Goal: Task Accomplishment & Management: Complete application form

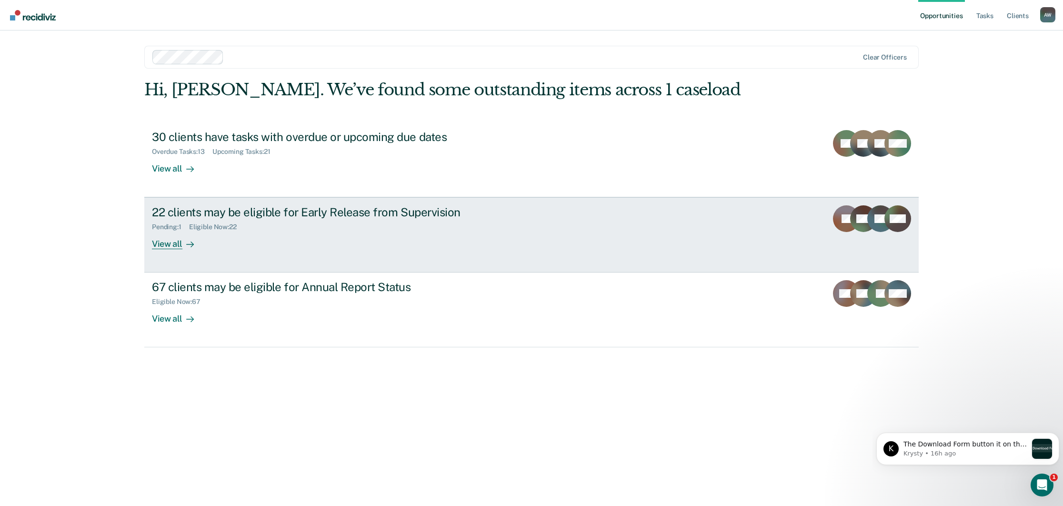
click at [262, 210] on div "22 clients may be eligible for Early Release from Supervision" at bounding box center [319, 212] width 334 height 14
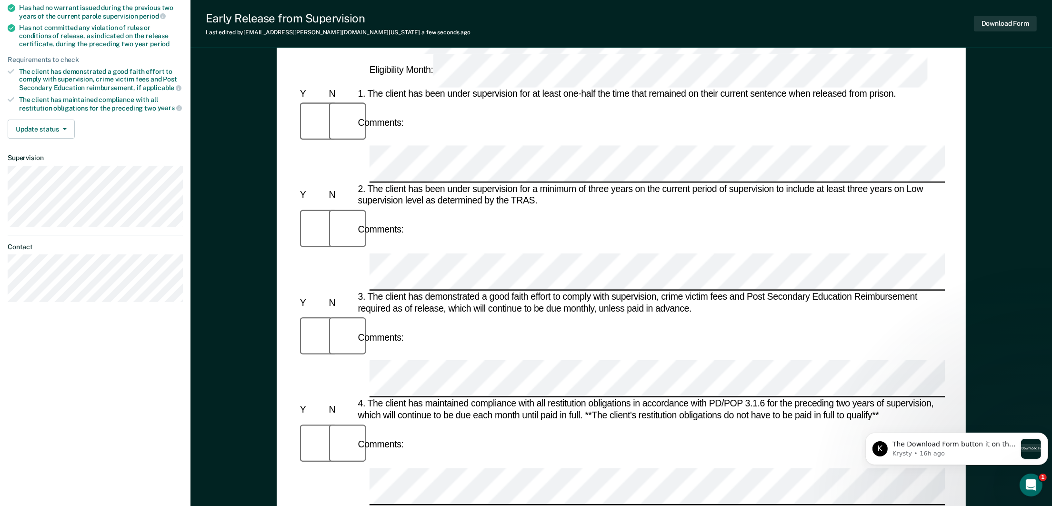
scroll to position [117, 0]
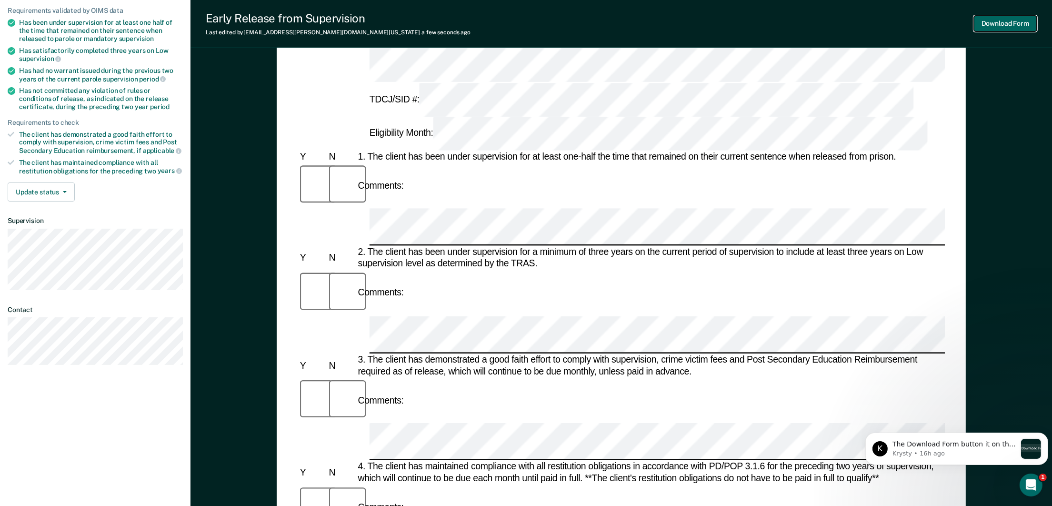
click at [994, 23] on button "Download Form" at bounding box center [1005, 24] width 63 height 16
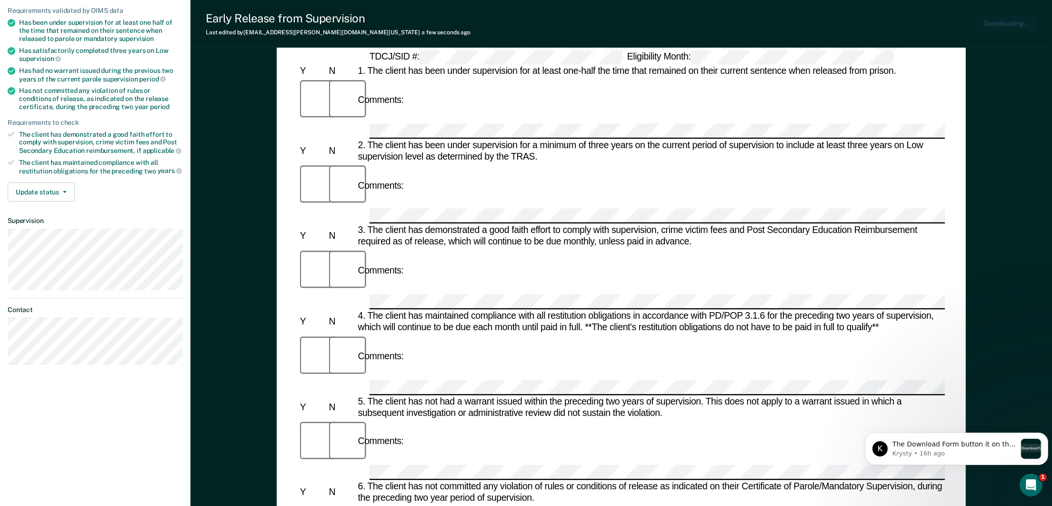
scroll to position [0, 0]
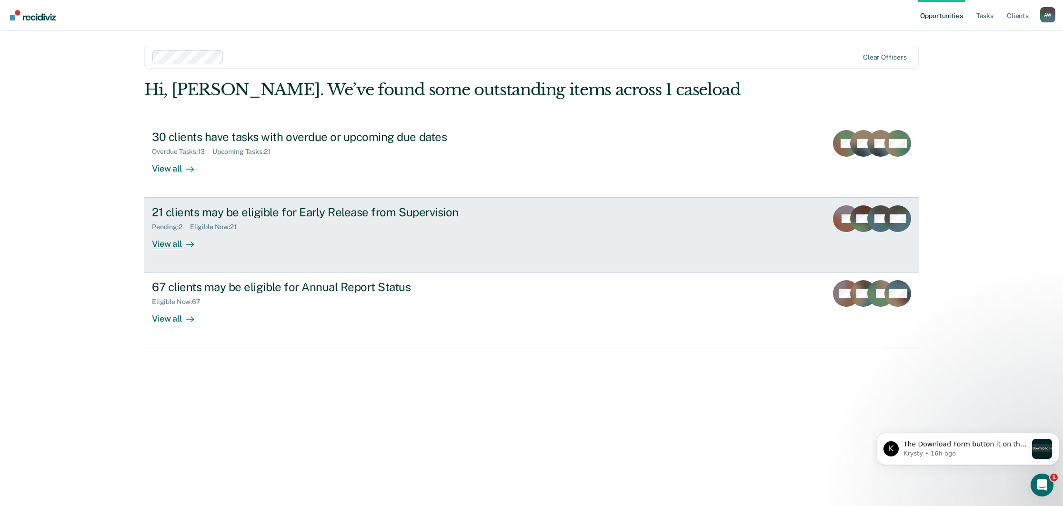
click at [376, 229] on div "Pending : 2 Eligible Now : 21" at bounding box center [319, 225] width 334 height 12
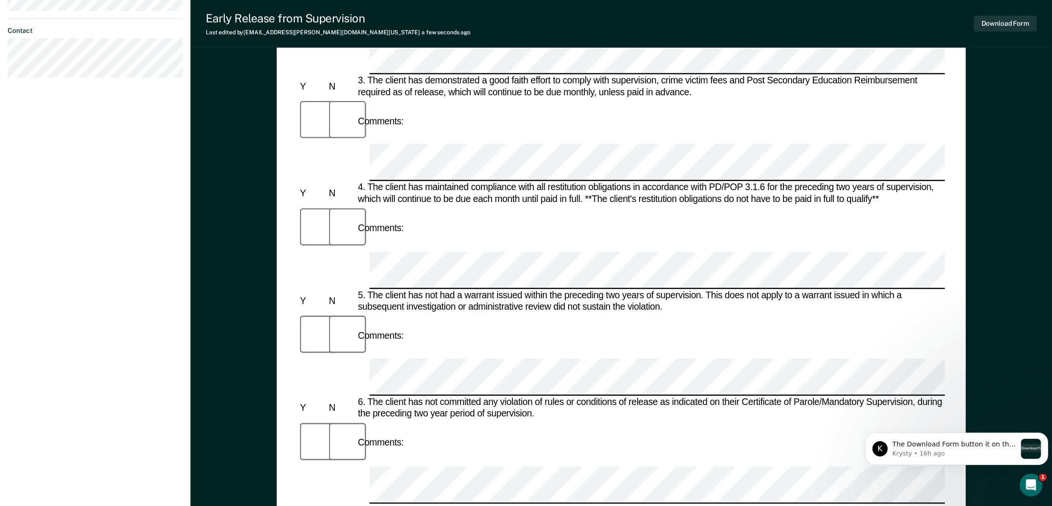
scroll to position [428, 0]
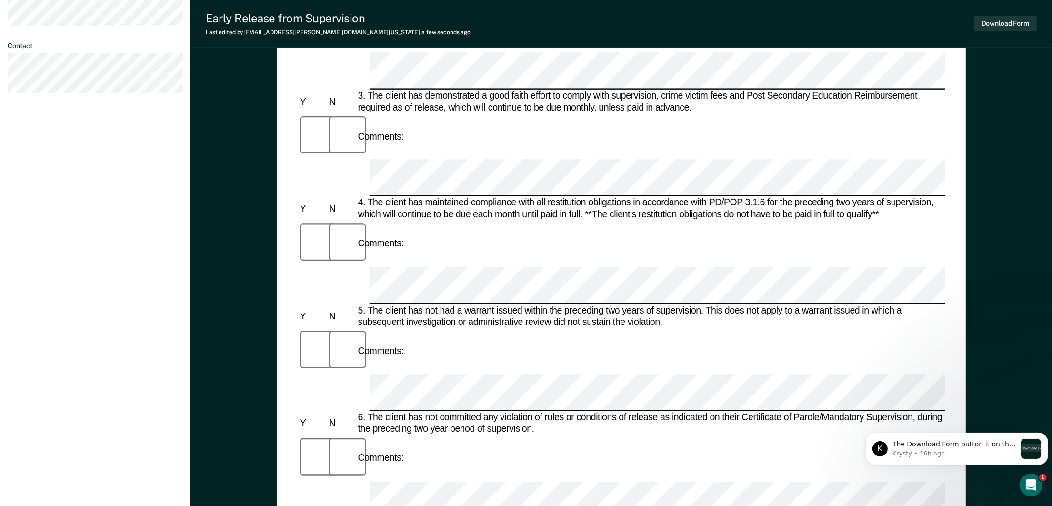
scroll to position [260, 0]
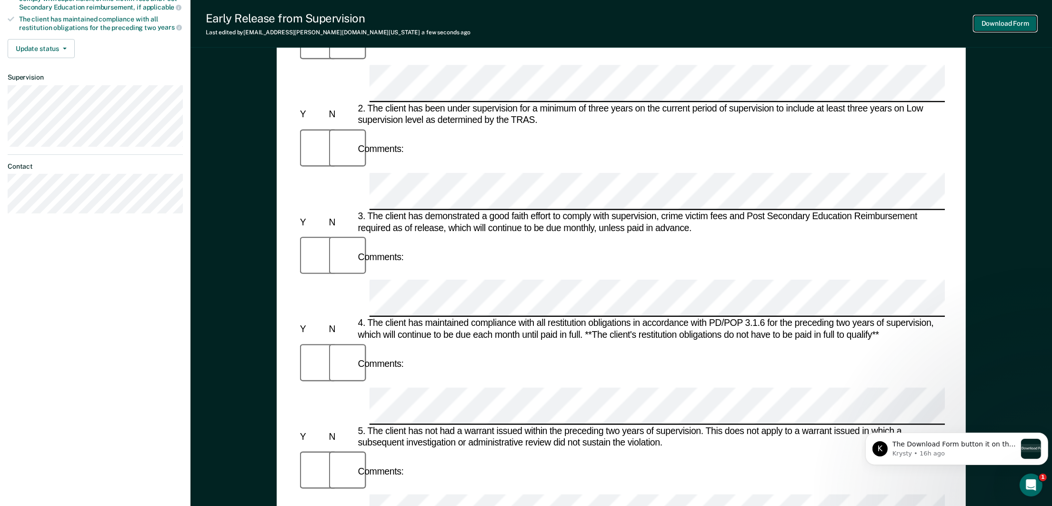
click at [1007, 23] on button "Download Form" at bounding box center [1005, 24] width 63 height 16
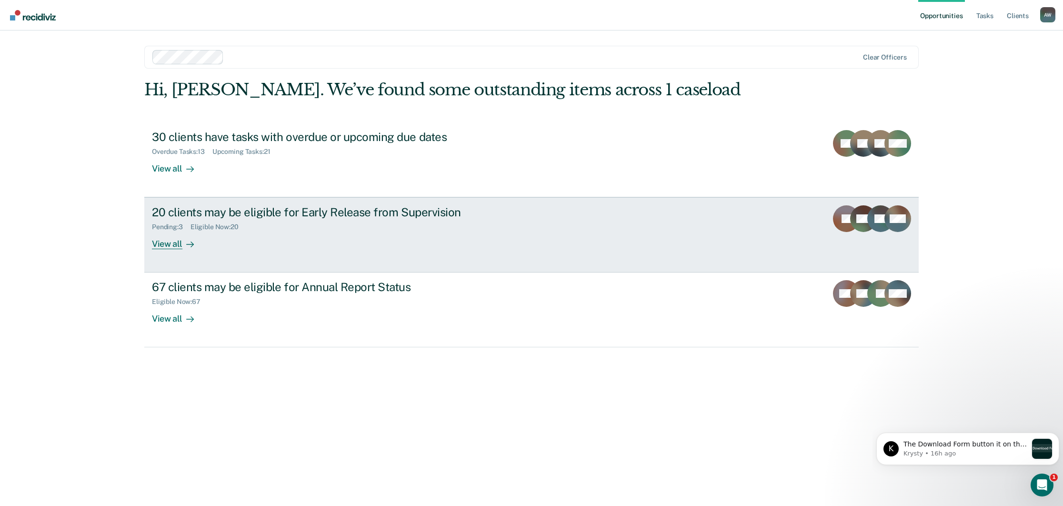
click at [287, 226] on div "Pending : 3 Eligible Now : 20" at bounding box center [319, 225] width 334 height 12
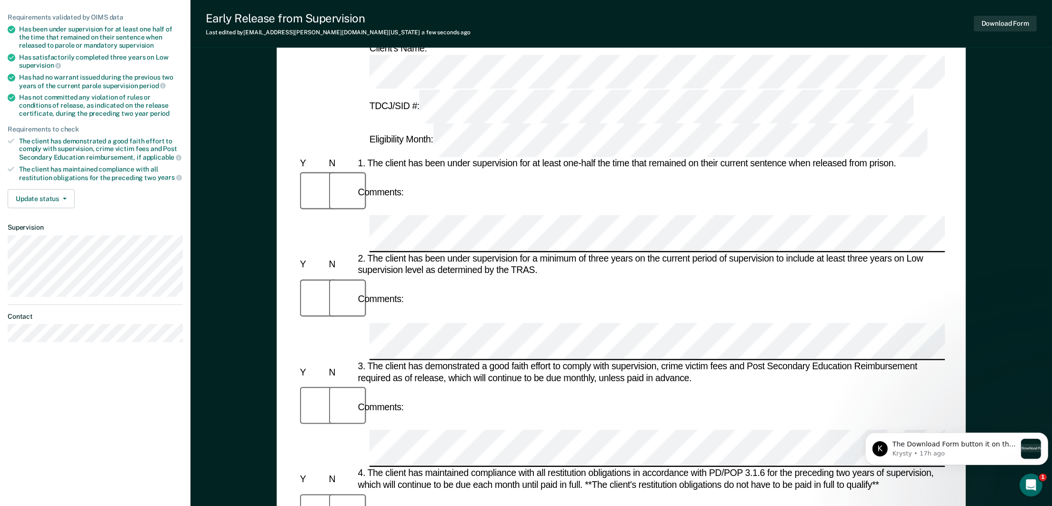
scroll to position [85, 0]
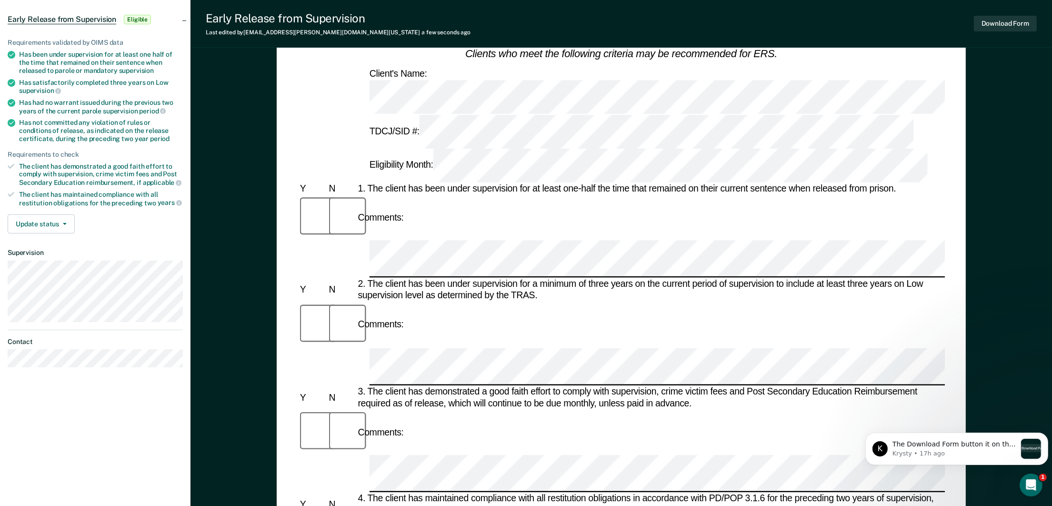
click at [402, 410] on div "Comments:" at bounding box center [621, 452] width 647 height 84
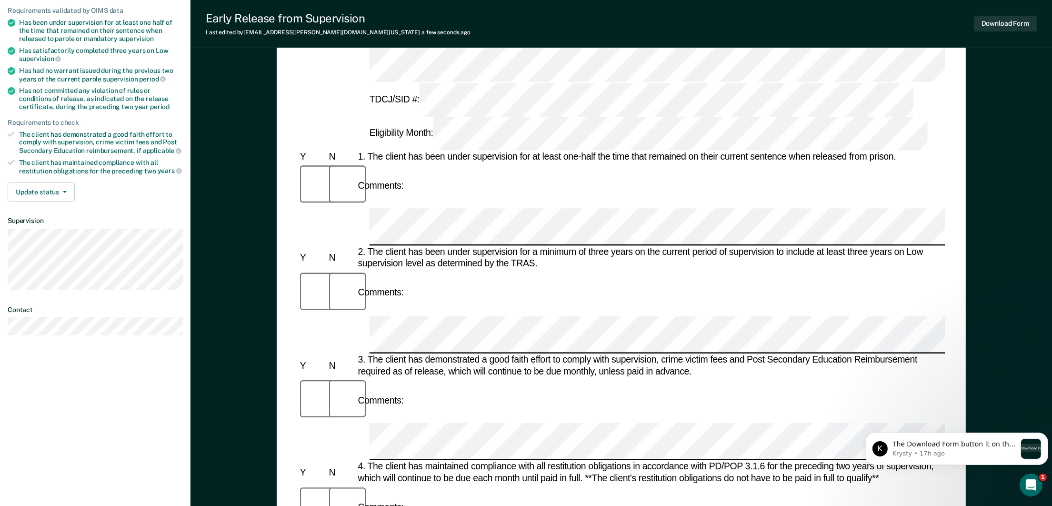
scroll to position [0, 0]
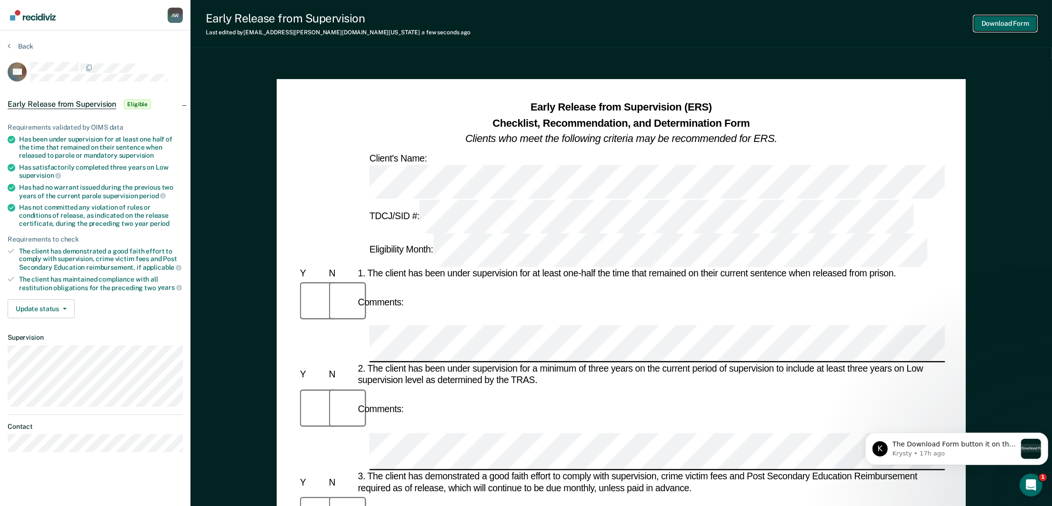
click at [1010, 25] on button "Download Form" at bounding box center [1005, 24] width 63 height 16
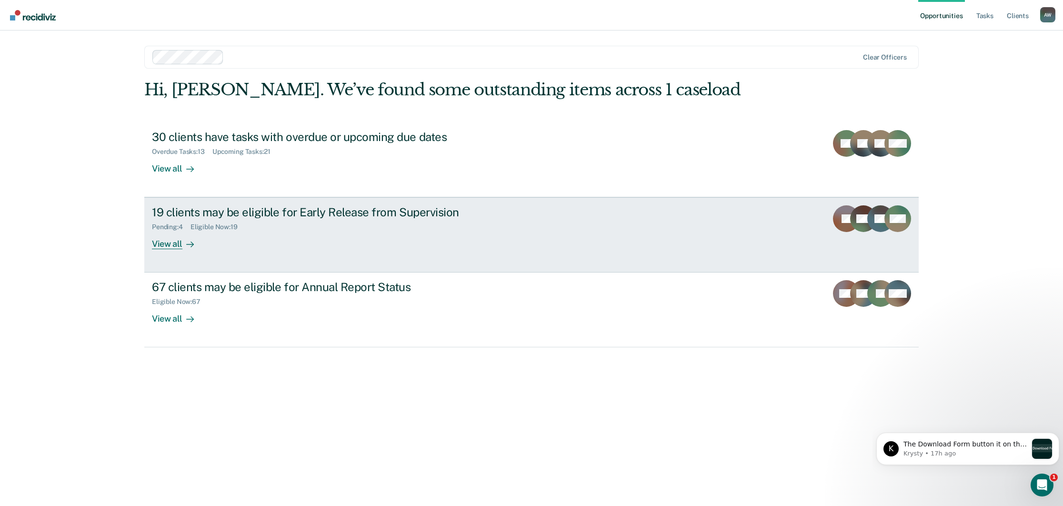
click at [379, 233] on div "19 clients may be eligible for Early Release from Supervision Pending : 4 Eligi…" at bounding box center [330, 227] width 357 height 44
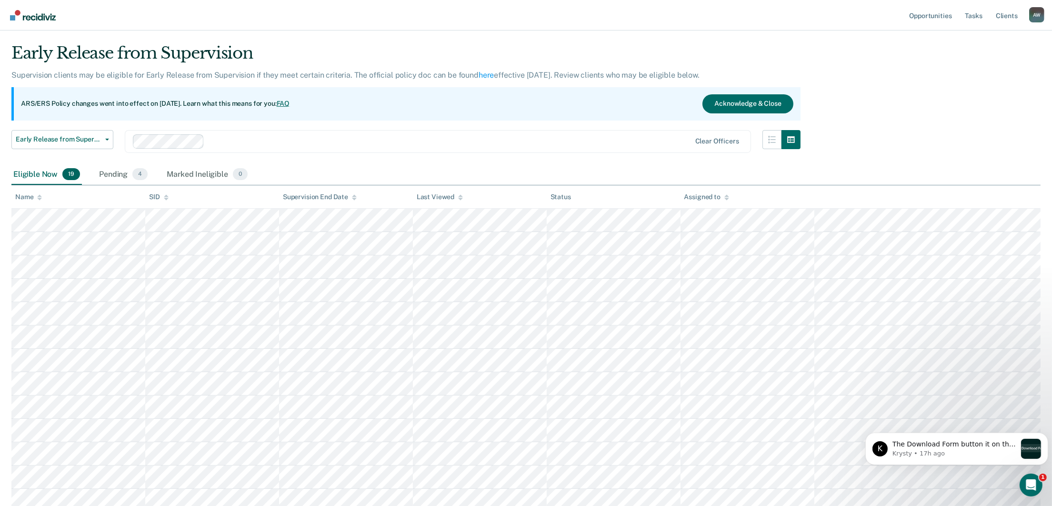
scroll to position [22, 0]
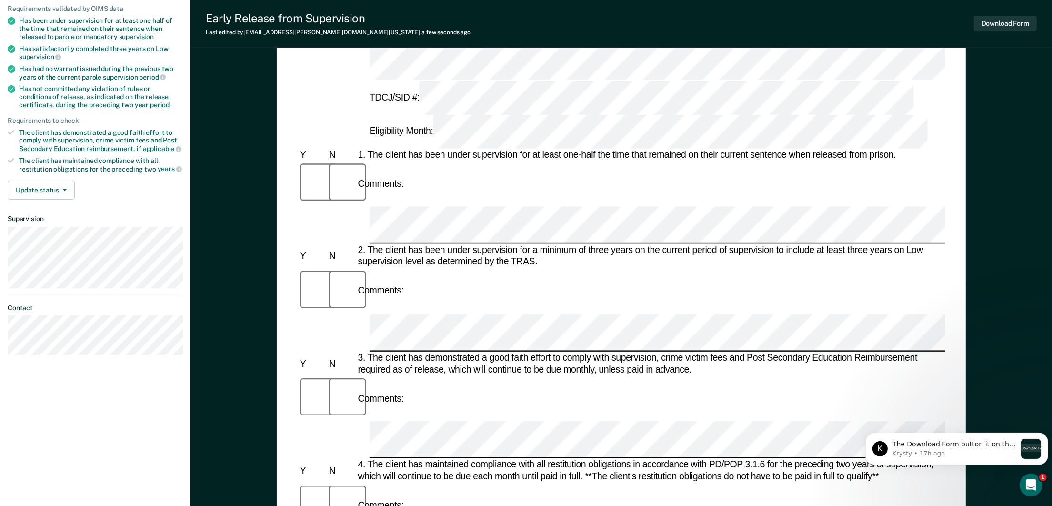
scroll to position [71, 0]
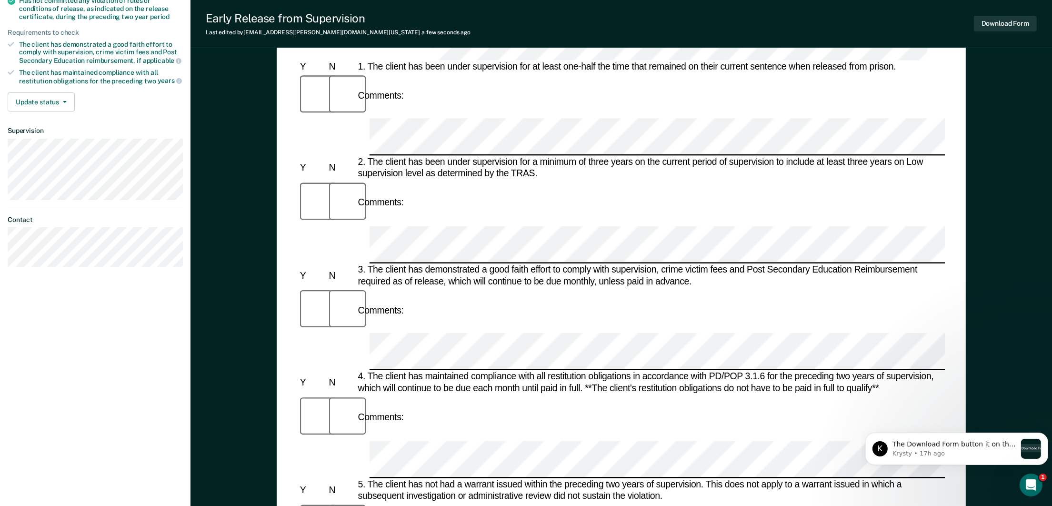
scroll to position [214, 0]
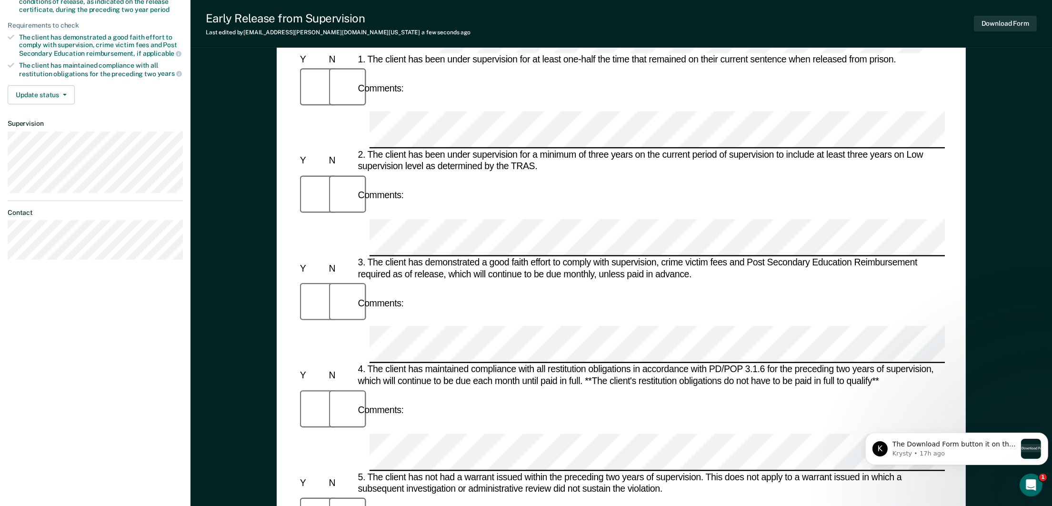
click at [877, 427] on body "K The Download Form button it on the top right of the page. Let me know if you …" at bounding box center [956, 446] width 183 height 59
click at [874, 423] on body "K The Download Form button it on the top right of the page. Let me know if you …" at bounding box center [956, 446] width 183 height 59
click at [872, 427] on body "K The Download Form button it on the top right of the page. Let me know if you …" at bounding box center [956, 446] width 183 height 59
click at [969, 419] on body "K The Download Form button it on the top right of the page. Let me know if you …" at bounding box center [956, 446] width 183 height 59
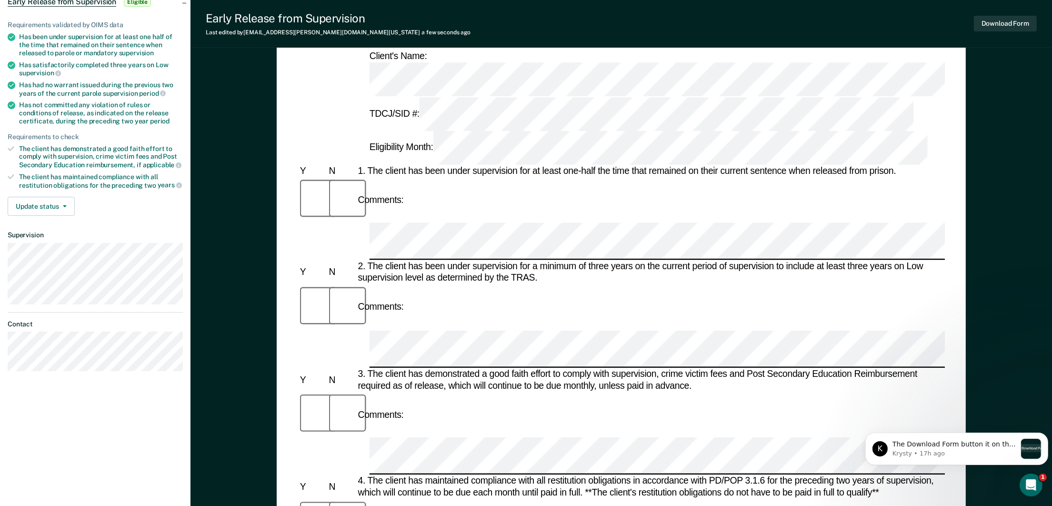
scroll to position [0, 0]
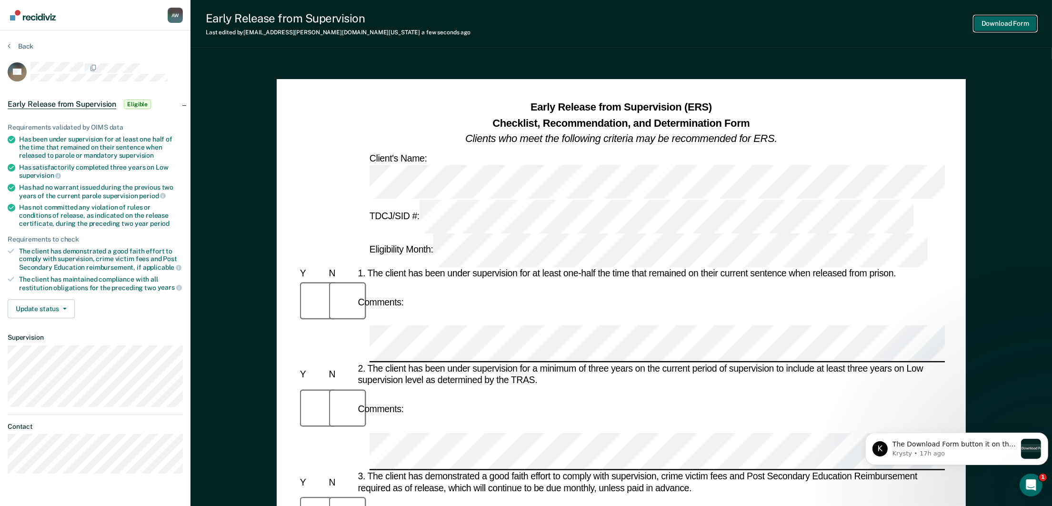
click at [1024, 17] on button "Download Form" at bounding box center [1005, 24] width 63 height 16
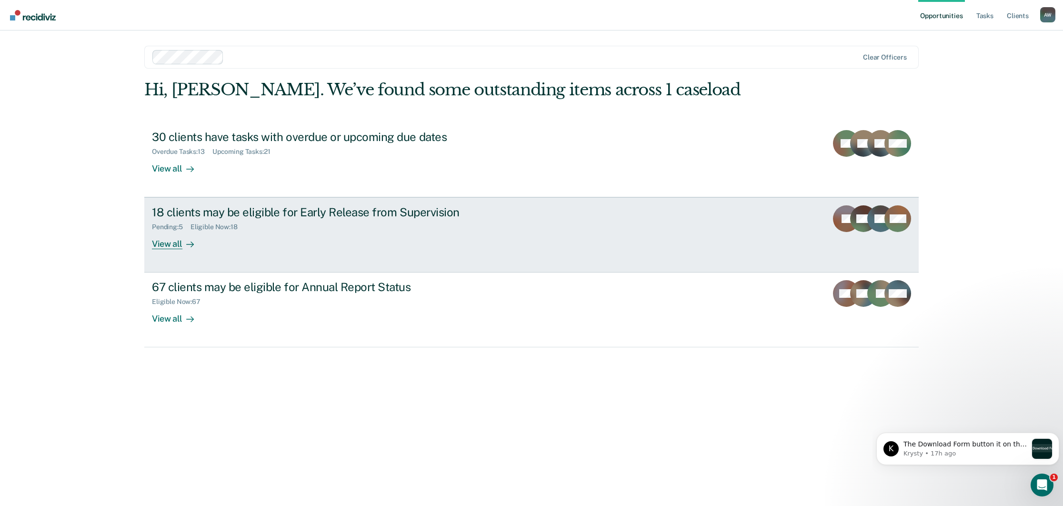
click at [171, 238] on div "View all" at bounding box center [178, 240] width 53 height 19
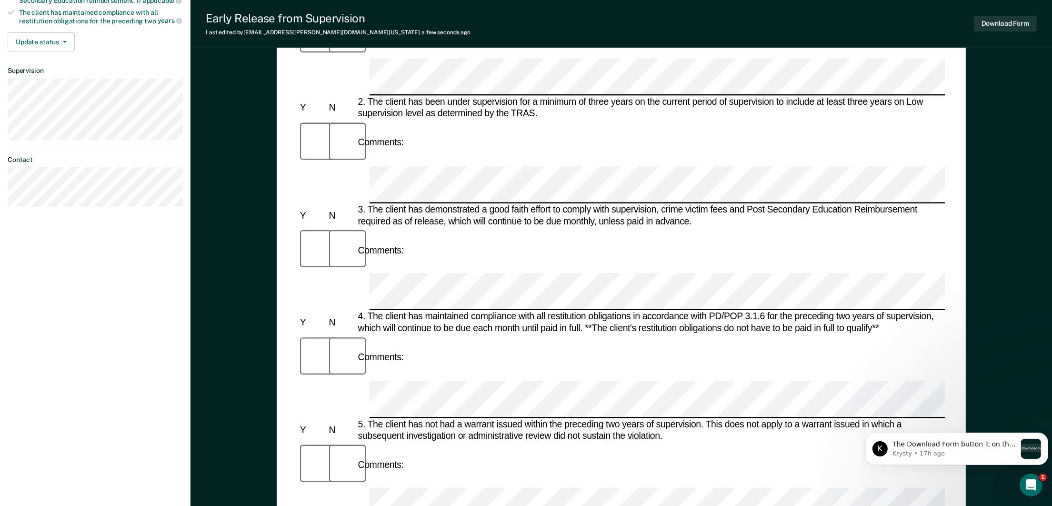
scroll to position [286, 0]
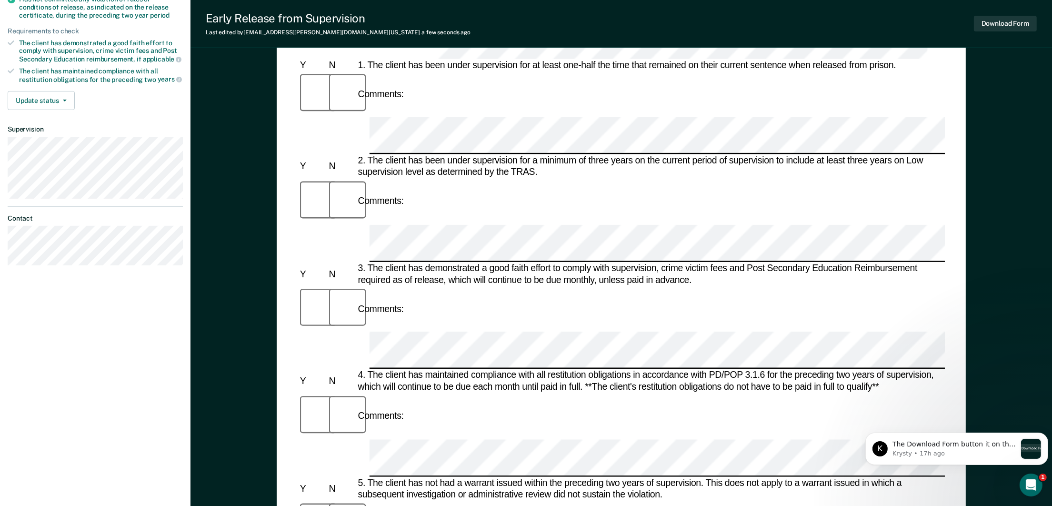
scroll to position [214, 0]
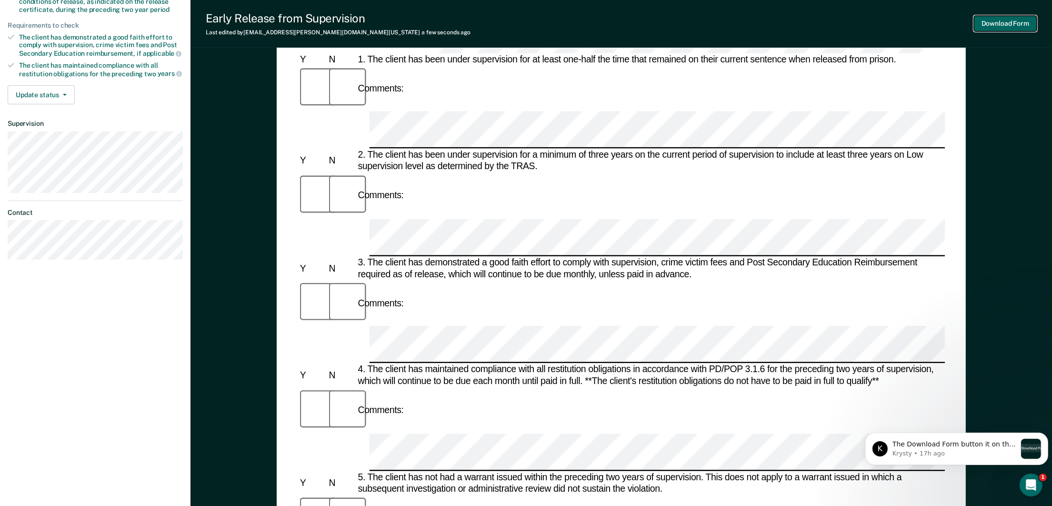
click at [1014, 24] on button "Download Form" at bounding box center [1005, 24] width 63 height 16
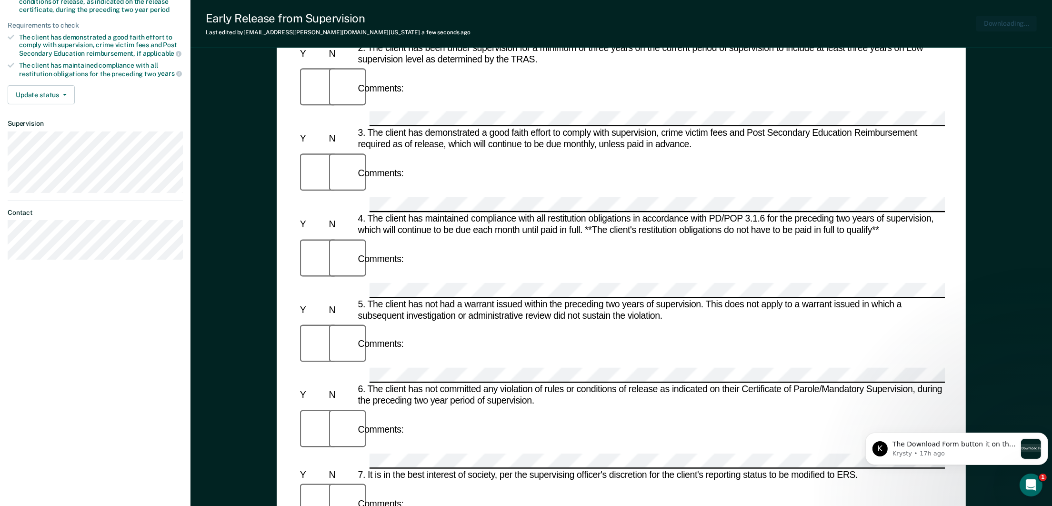
scroll to position [0, 0]
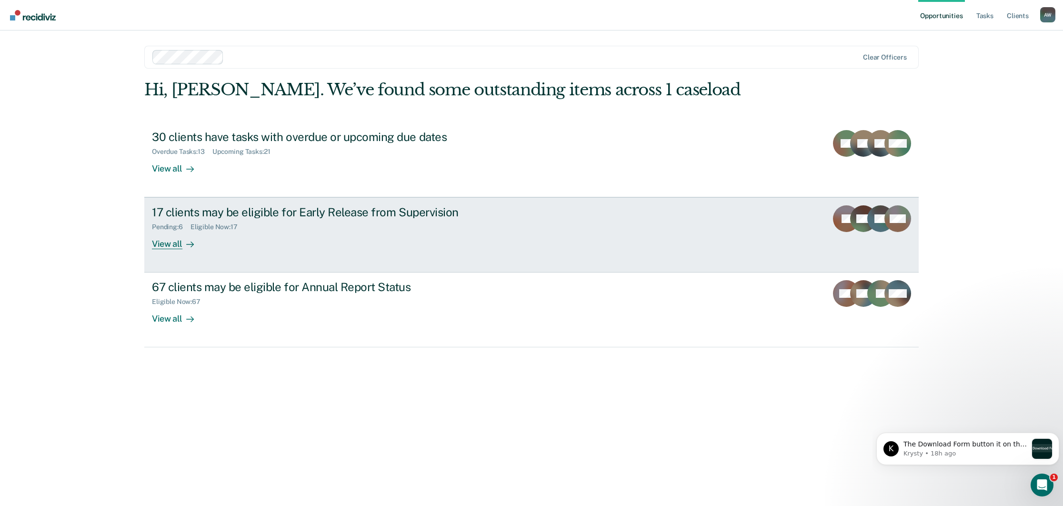
click at [482, 248] on div "17 clients may be eligible for Early Release from Supervision Pending : 6 Eligi…" at bounding box center [330, 227] width 357 height 44
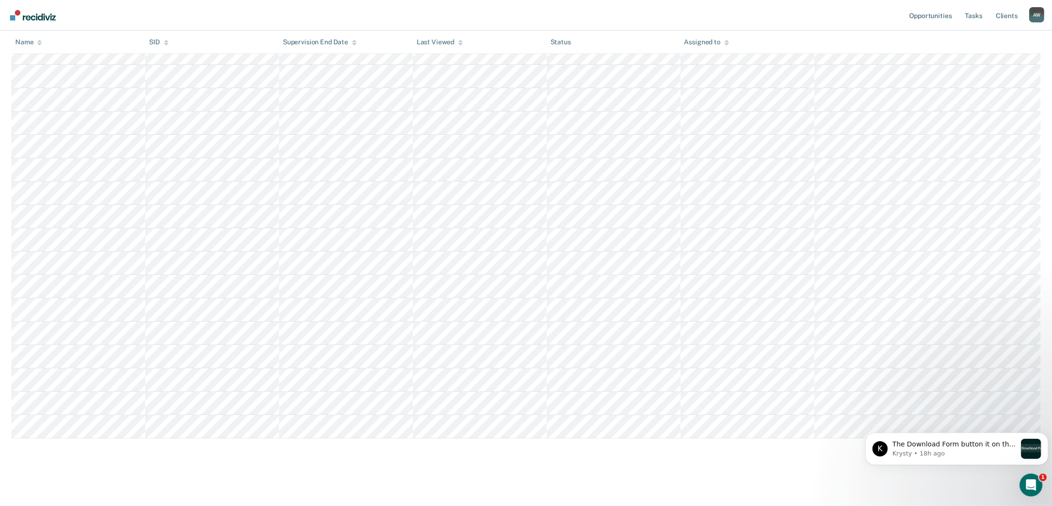
scroll to position [118, 0]
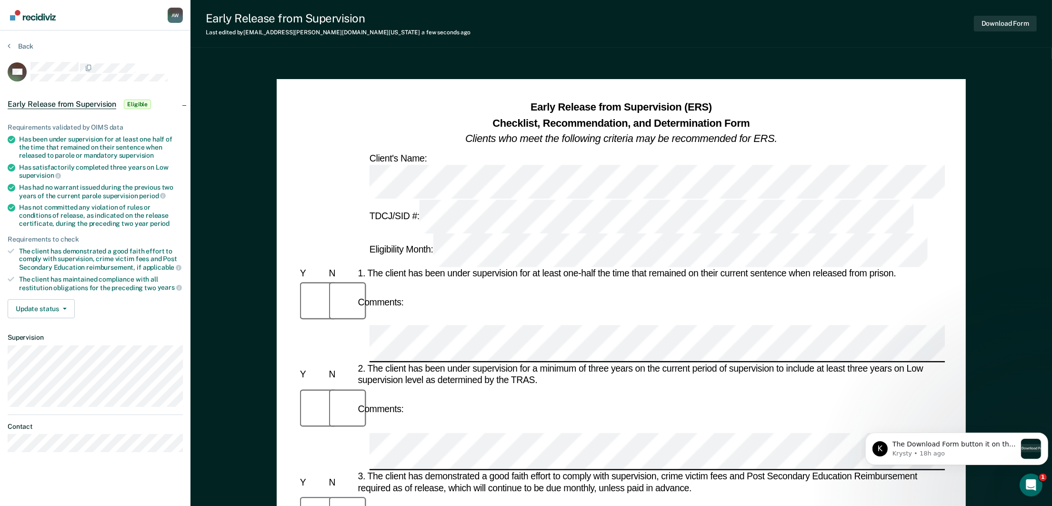
click at [415, 387] on div "Comments:" at bounding box center [621, 410] width 647 height 46
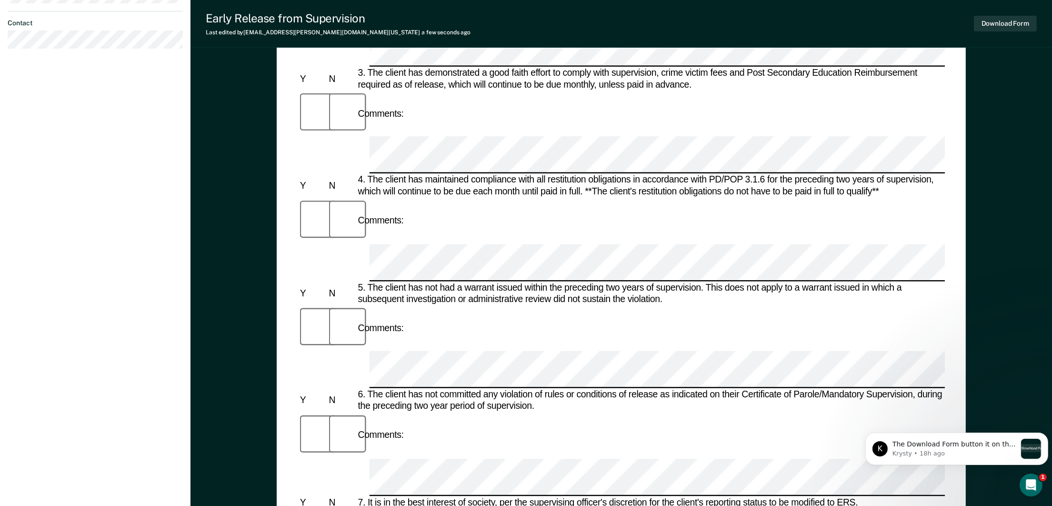
scroll to position [428, 0]
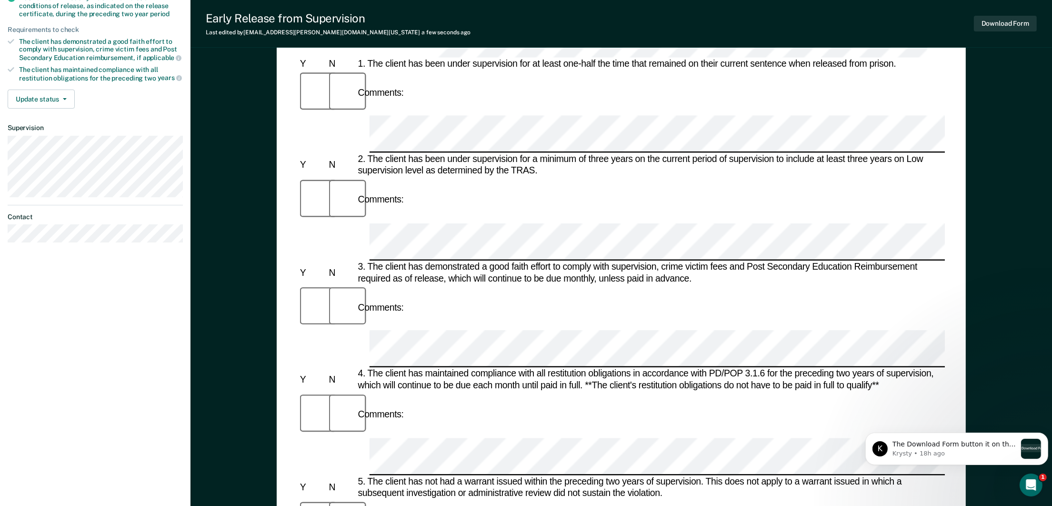
scroll to position [117, 0]
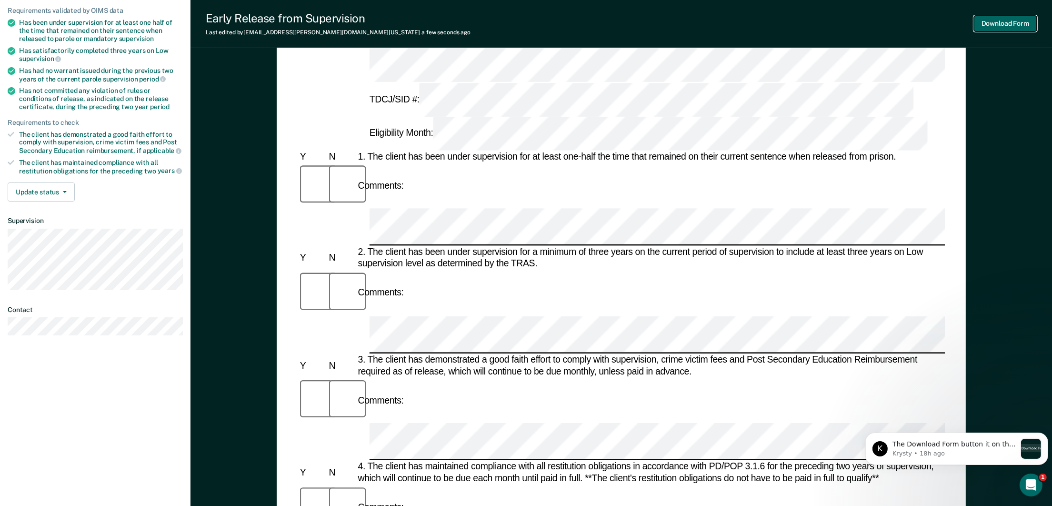
click at [1003, 19] on button "Download Form" at bounding box center [1005, 24] width 63 height 16
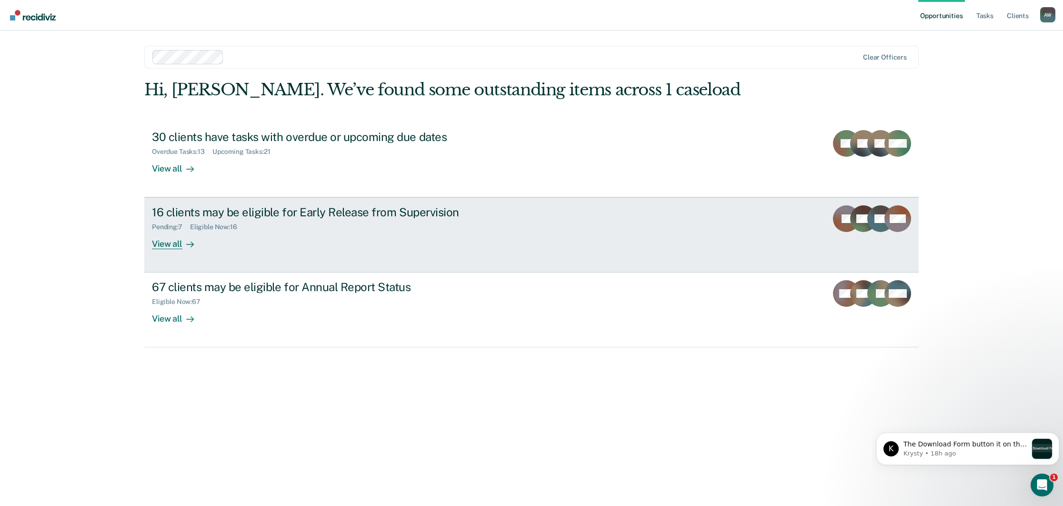
click at [350, 242] on div "16 clients may be eligible for Early Release from Supervision Pending : 7 Eligi…" at bounding box center [330, 227] width 357 height 44
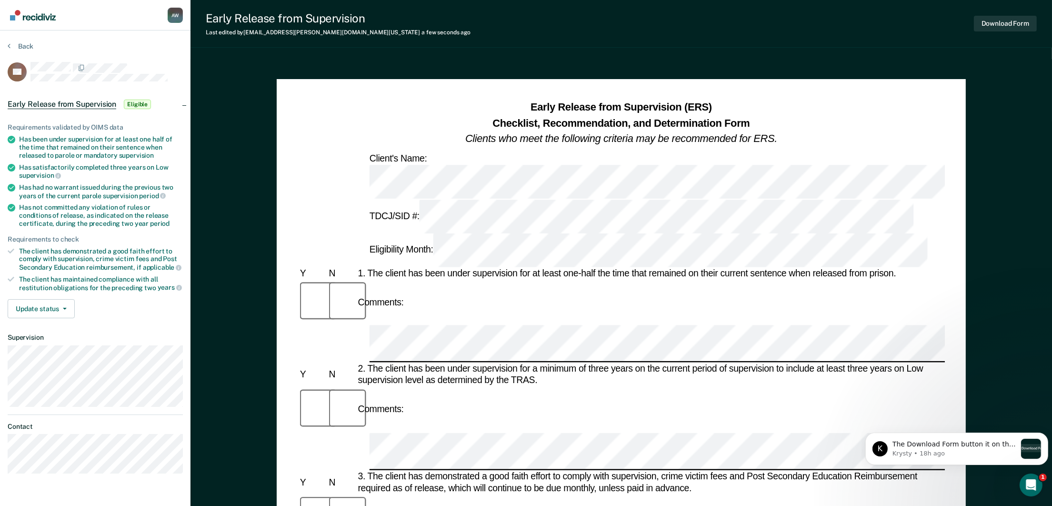
scroll to position [71, 0]
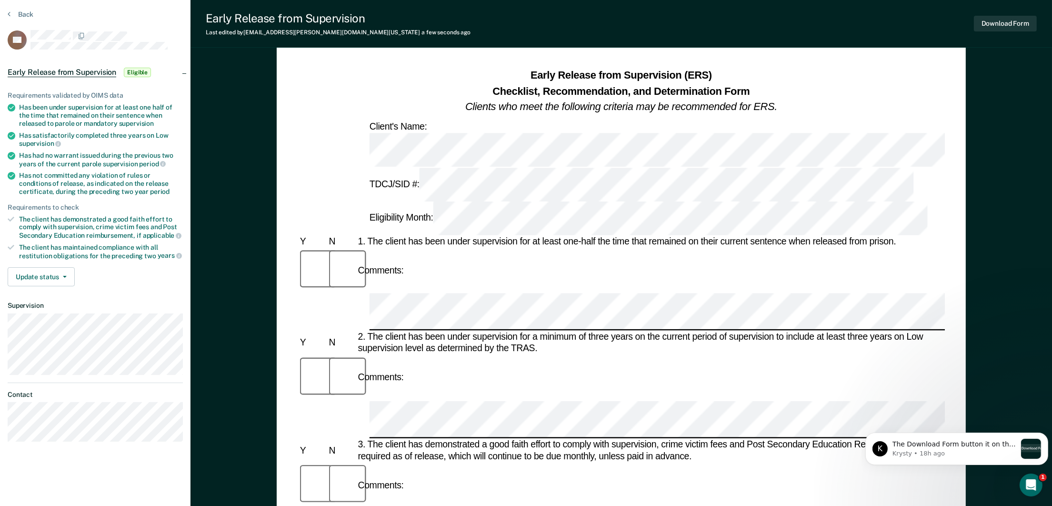
scroll to position [0, 0]
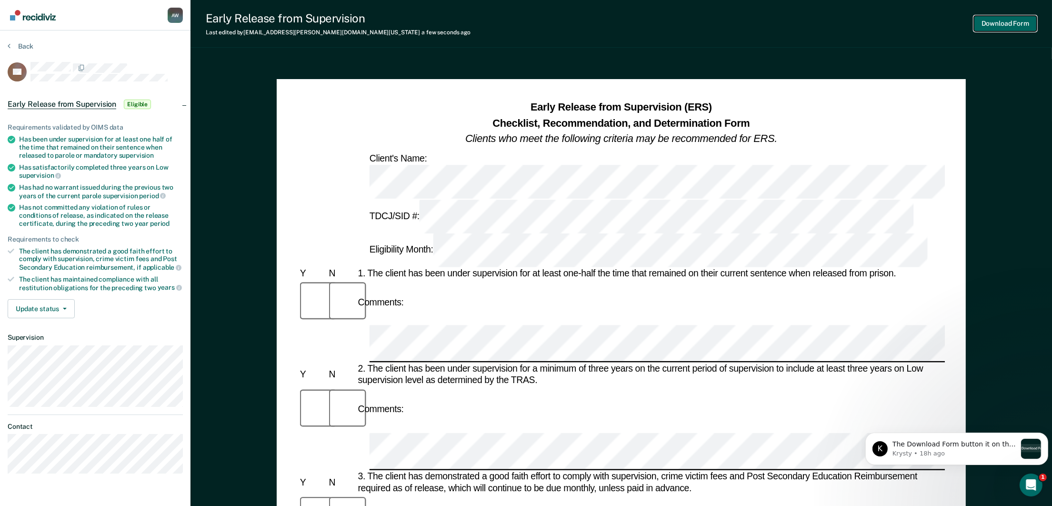
click at [1014, 21] on button "Download Form" at bounding box center [1005, 24] width 63 height 16
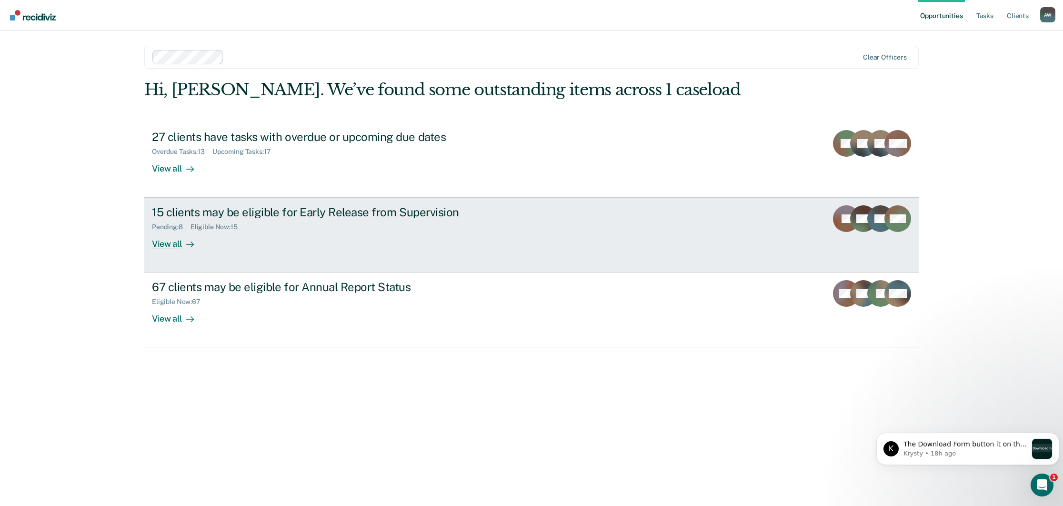
click at [493, 251] on link "15 clients may be eligible for Early Release from Supervision Pending : 8 Eligi…" at bounding box center [531, 234] width 775 height 75
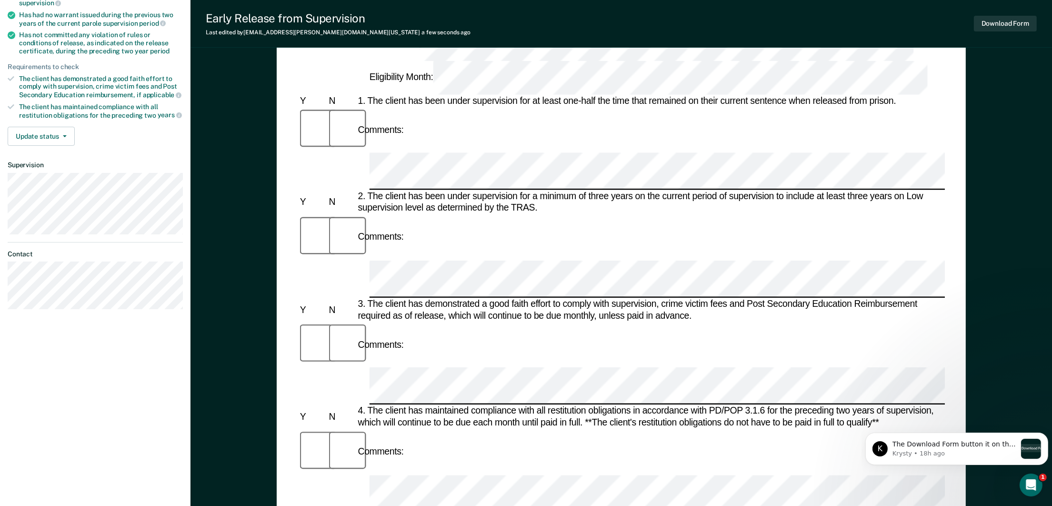
scroll to position [45, 0]
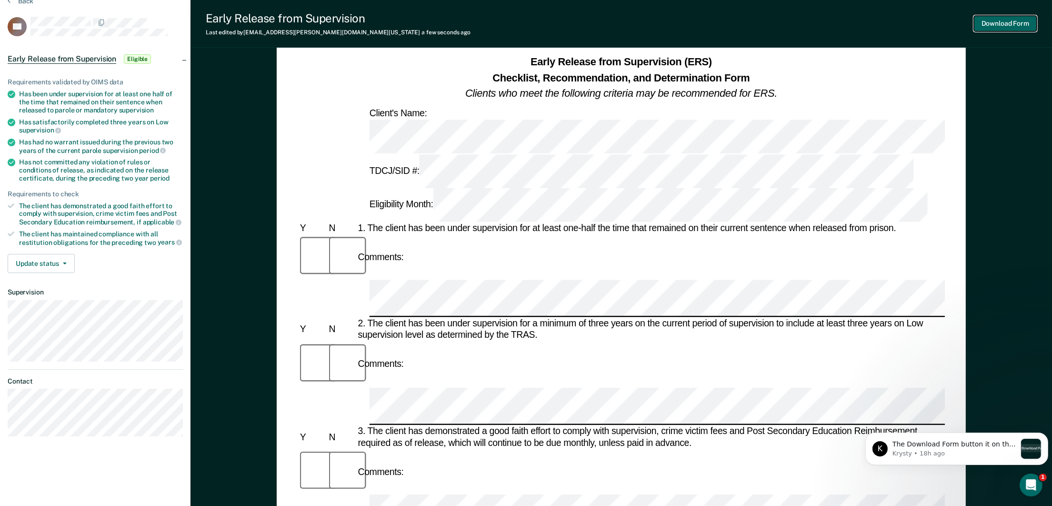
click at [1007, 25] on button "Download Form" at bounding box center [1005, 24] width 63 height 16
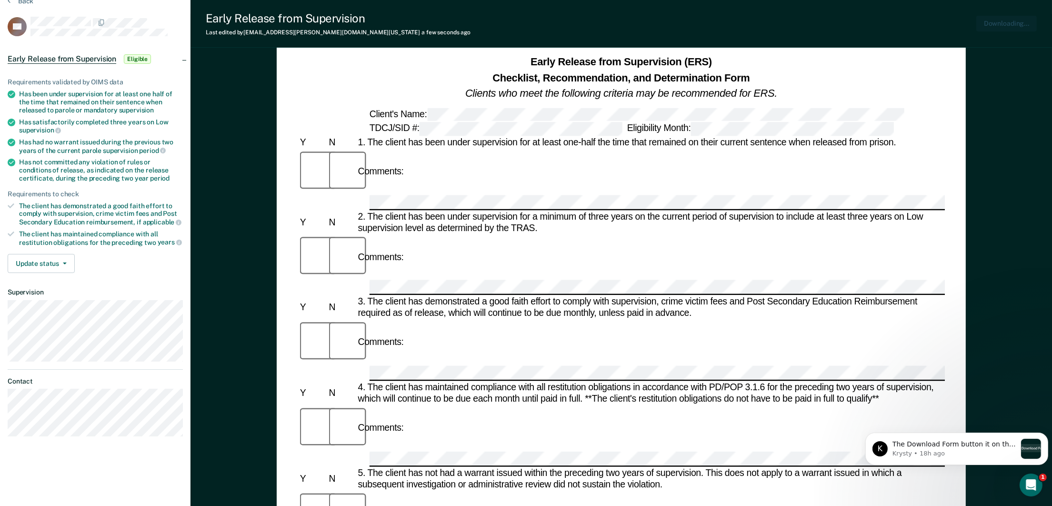
scroll to position [0, 0]
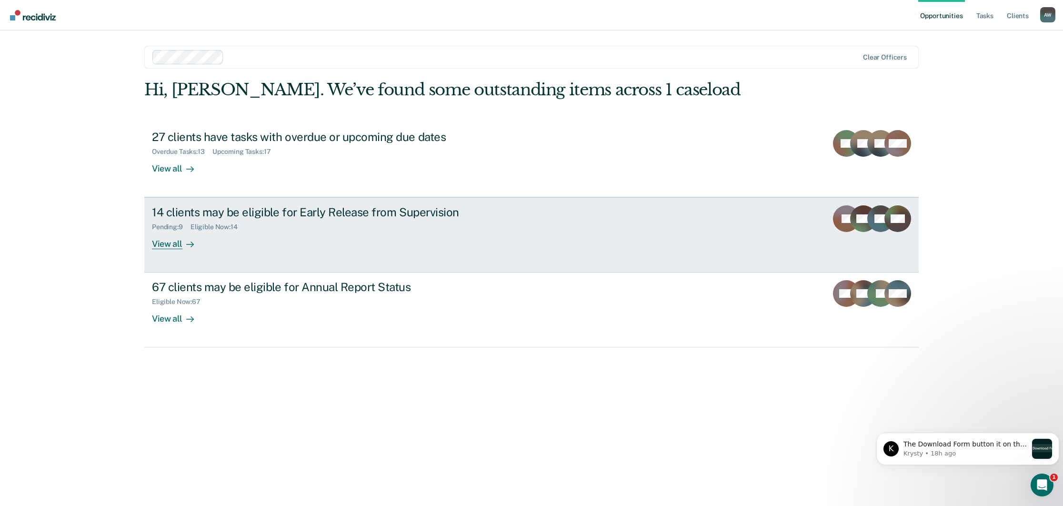
click at [293, 231] on div "14 clients may be eligible for Early Release from Supervision Pending : 9 Eligi…" at bounding box center [330, 227] width 357 height 44
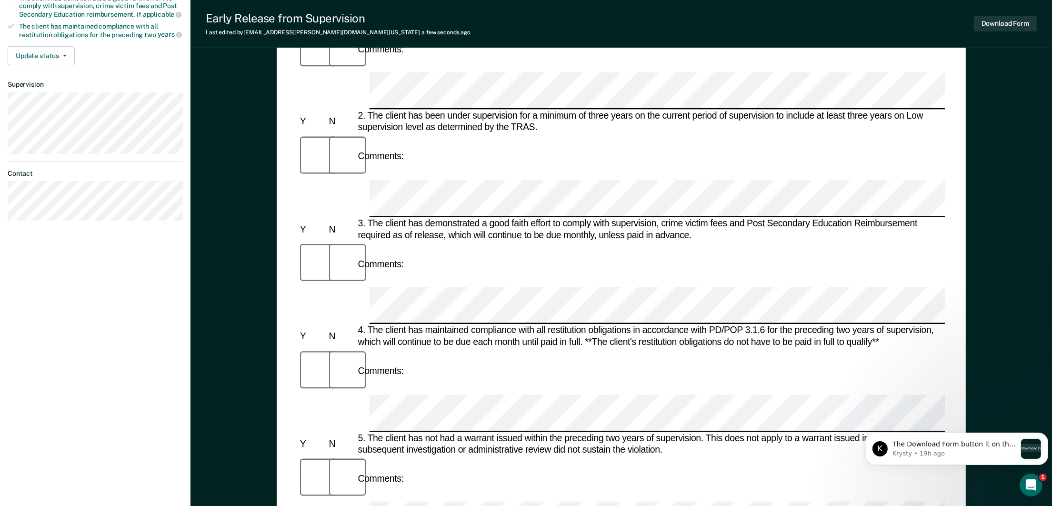
scroll to position [214, 0]
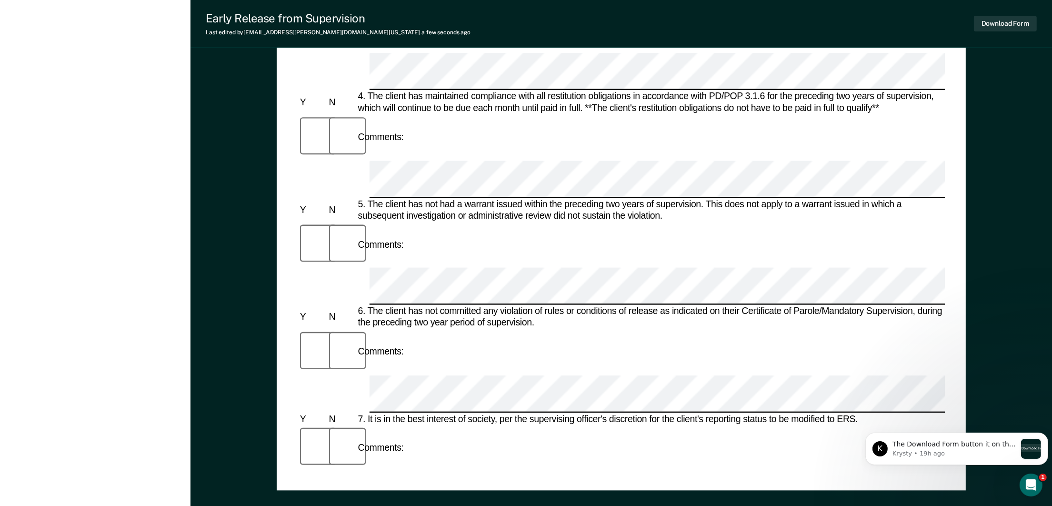
scroll to position [500, 0]
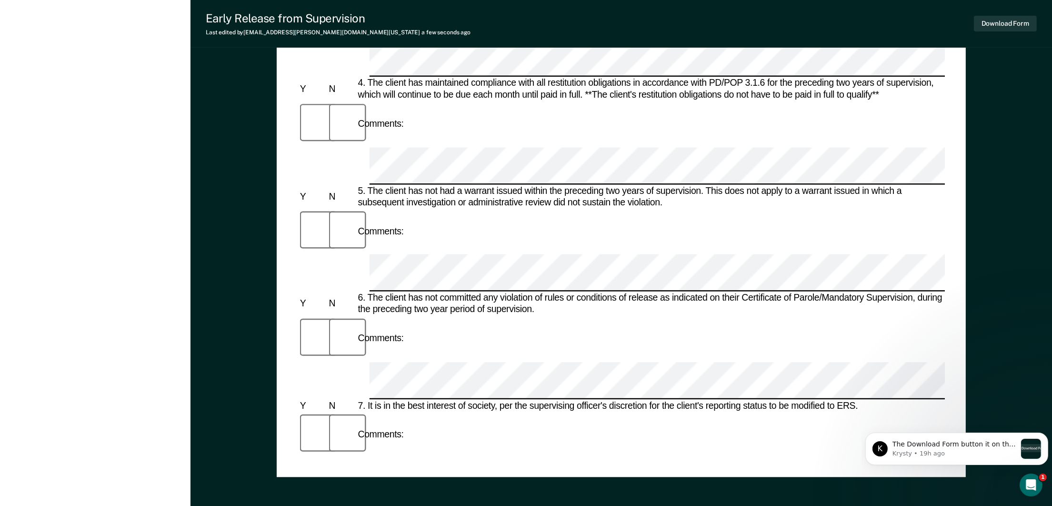
click at [996, 13] on div "Download Form" at bounding box center [1005, 23] width 63 height 24
click at [996, 20] on button "Download Form" at bounding box center [1005, 24] width 63 height 16
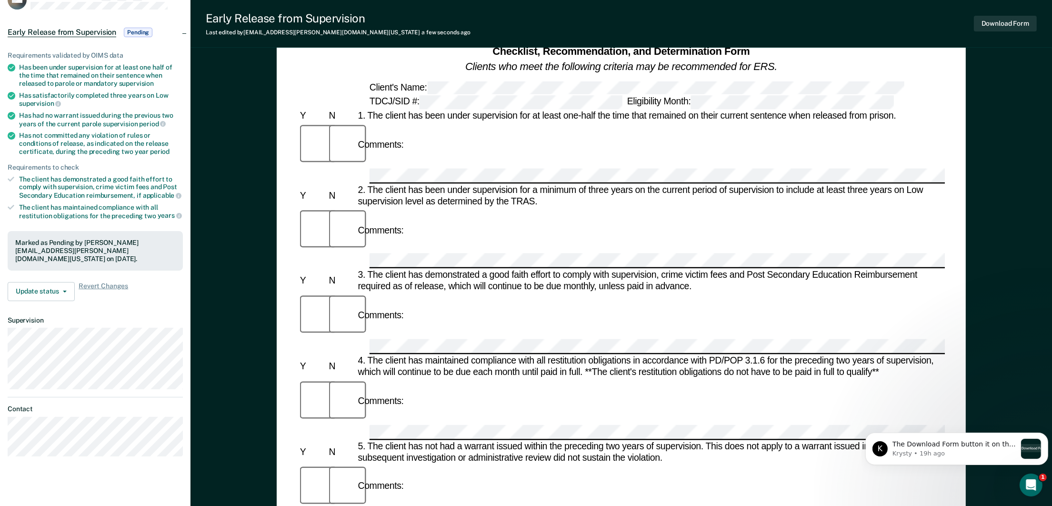
scroll to position [71, 0]
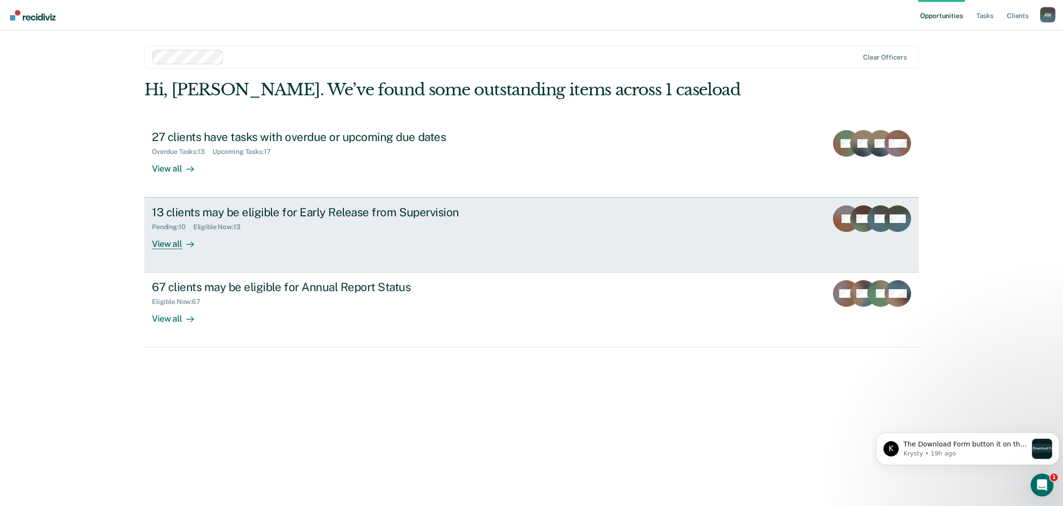
click at [361, 223] on div "Pending : 10 Eligible Now : 13" at bounding box center [319, 225] width 334 height 12
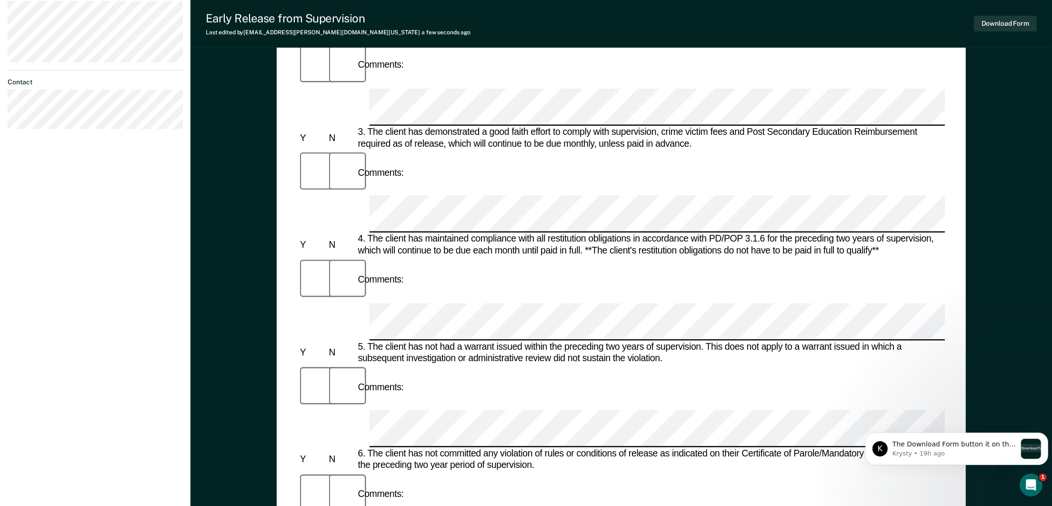
scroll to position [357, 0]
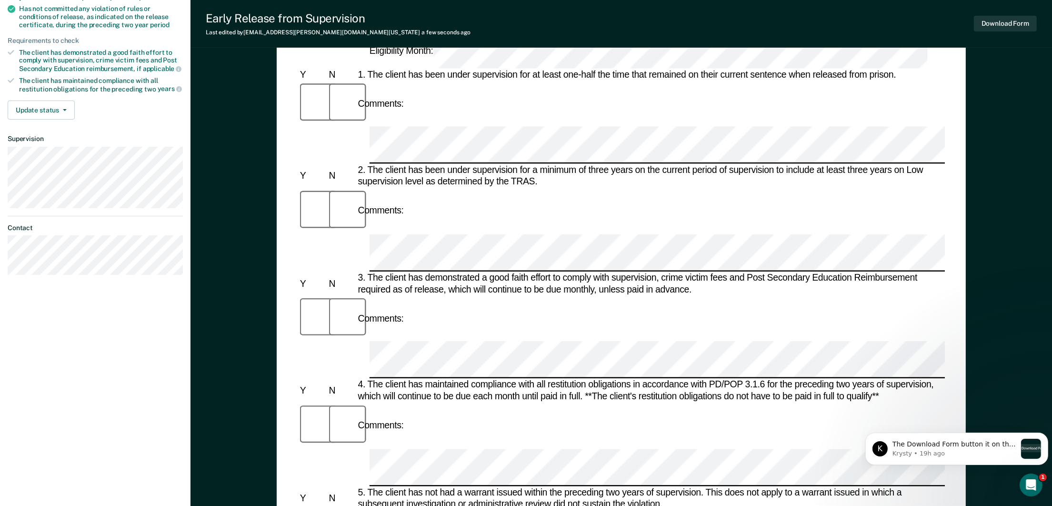
scroll to position [0, 0]
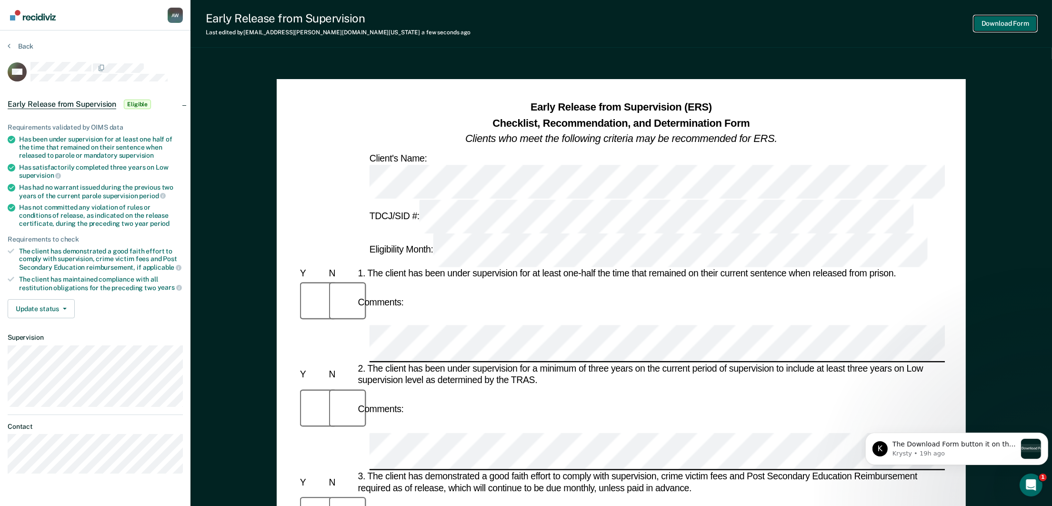
click at [1008, 24] on button "Download Form" at bounding box center [1005, 24] width 63 height 16
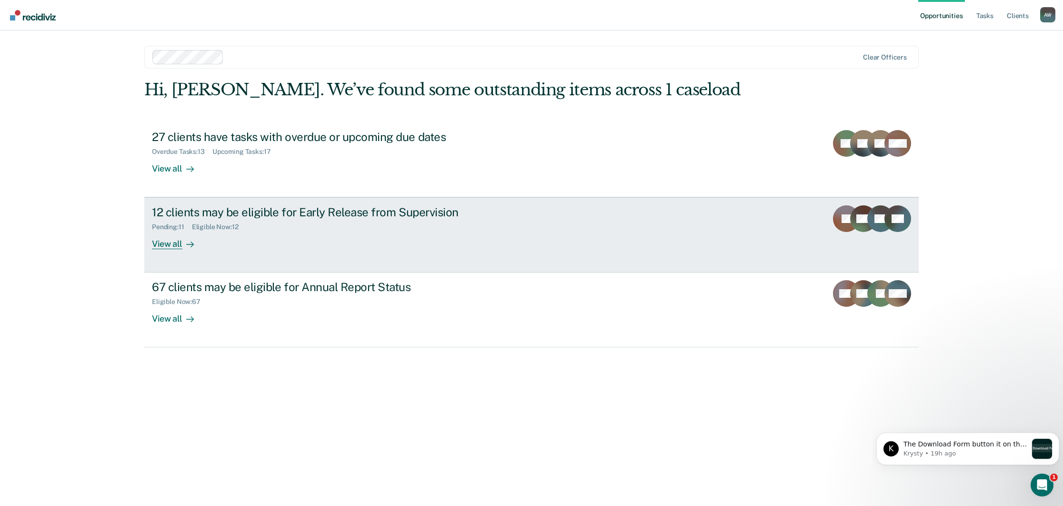
click at [341, 236] on div "12 clients may be eligible for Early Release from Supervision Pending : 11 Elig…" at bounding box center [330, 227] width 357 height 44
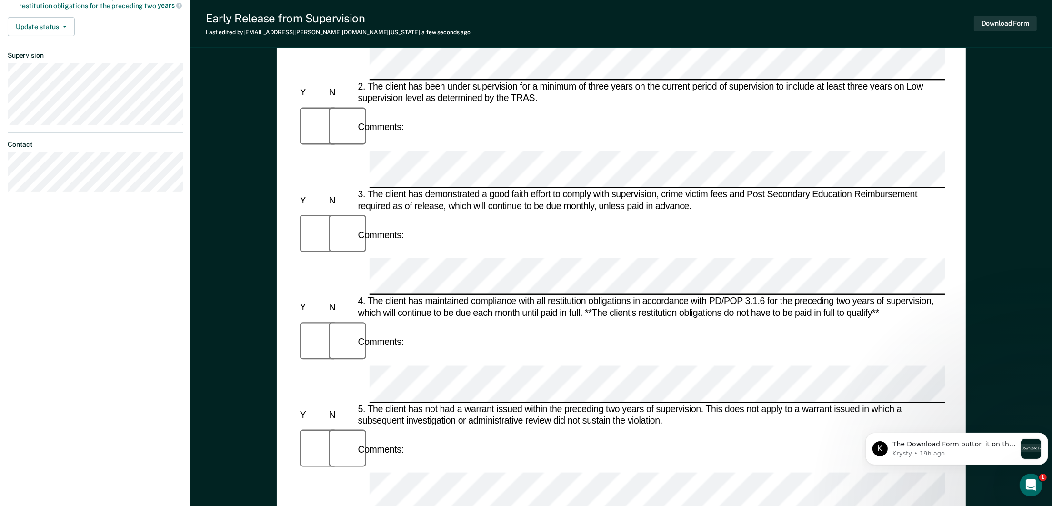
scroll to position [286, 0]
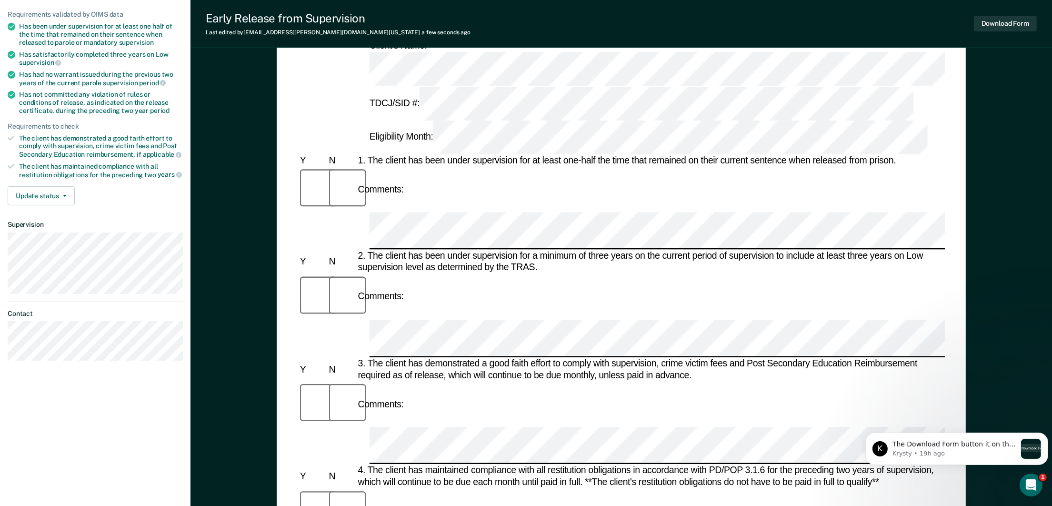
scroll to position [143, 0]
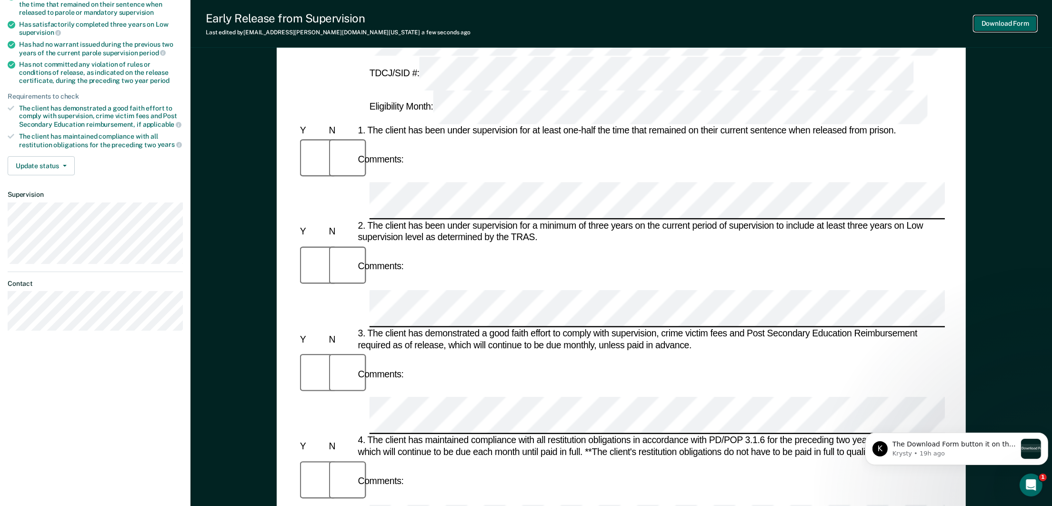
click at [993, 21] on button "Download Form" at bounding box center [1005, 24] width 63 height 16
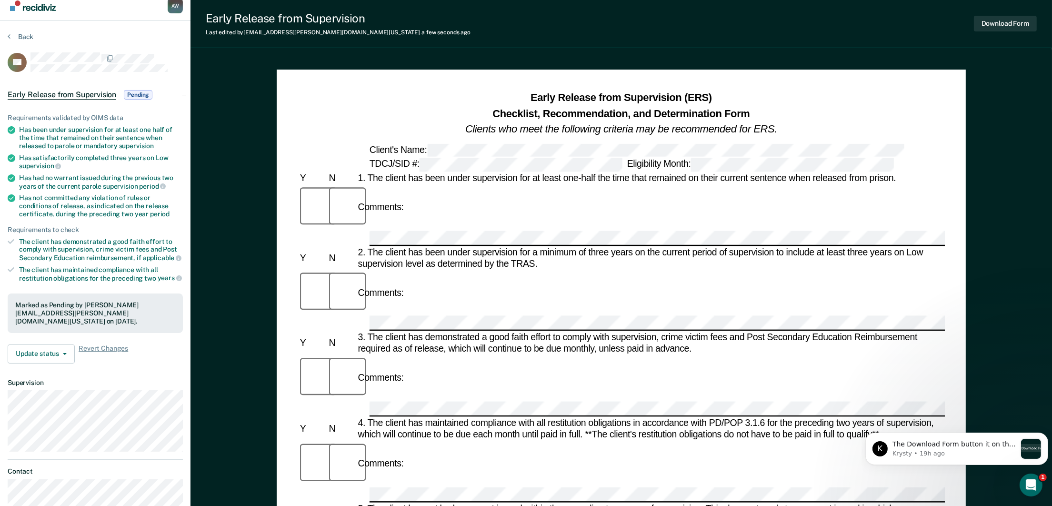
scroll to position [0, 0]
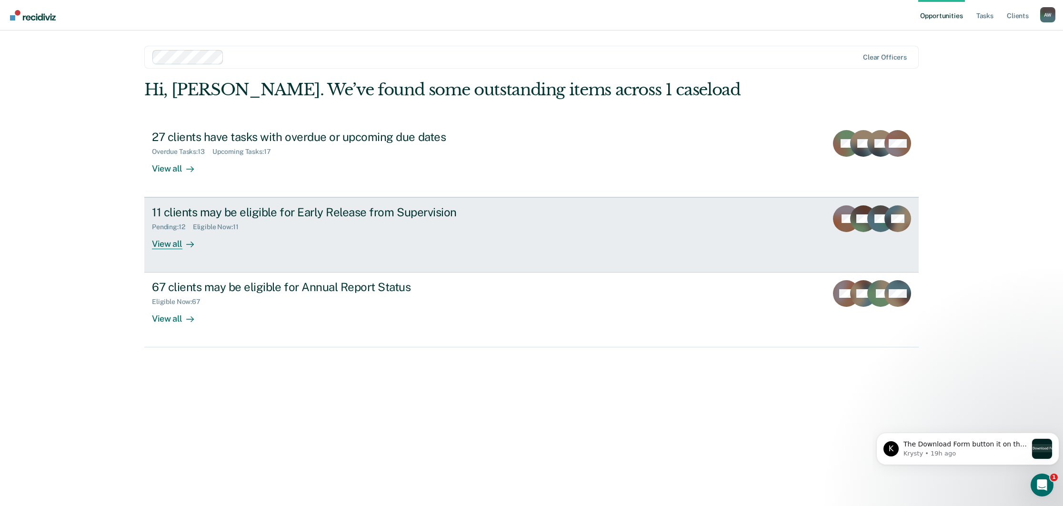
click at [168, 243] on div "View all" at bounding box center [178, 240] width 53 height 19
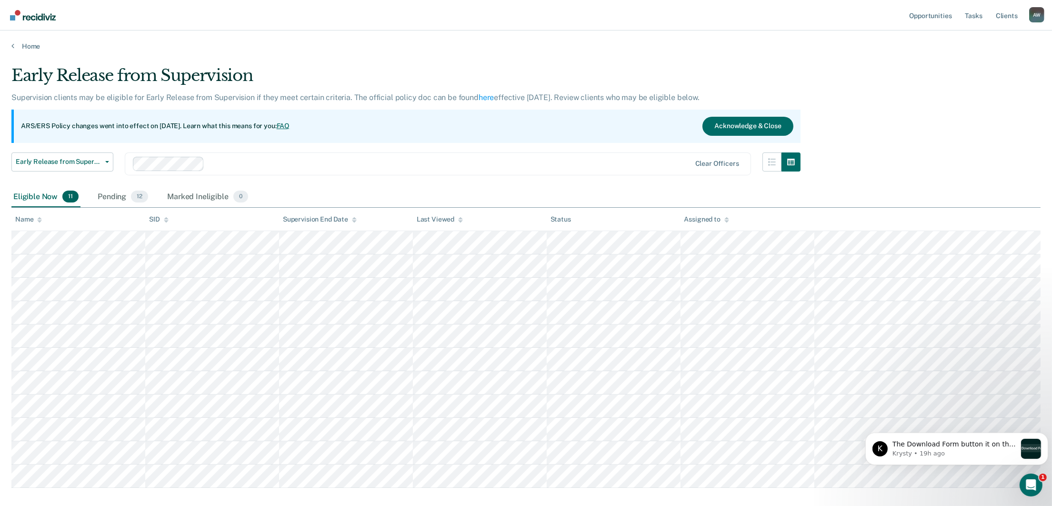
scroll to position [50, 0]
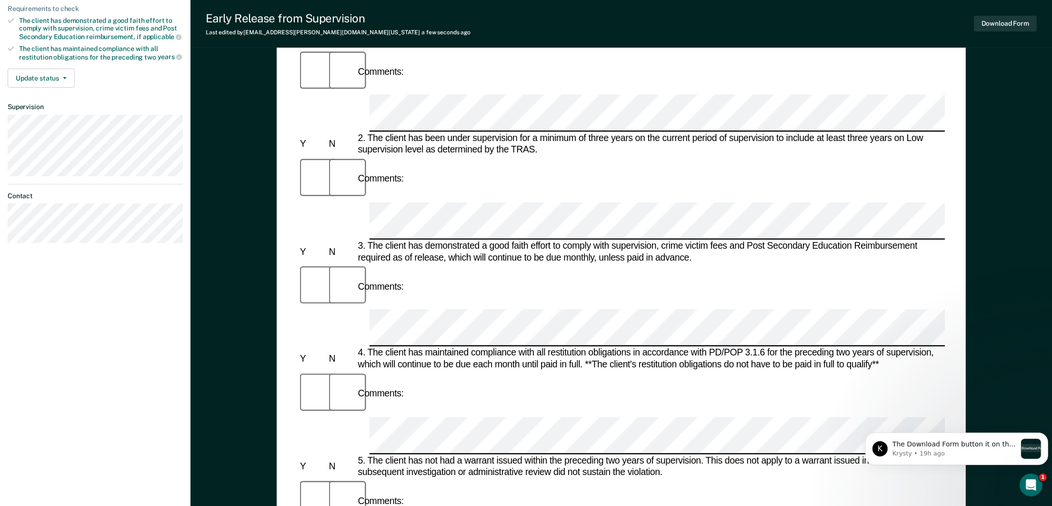
scroll to position [188, 0]
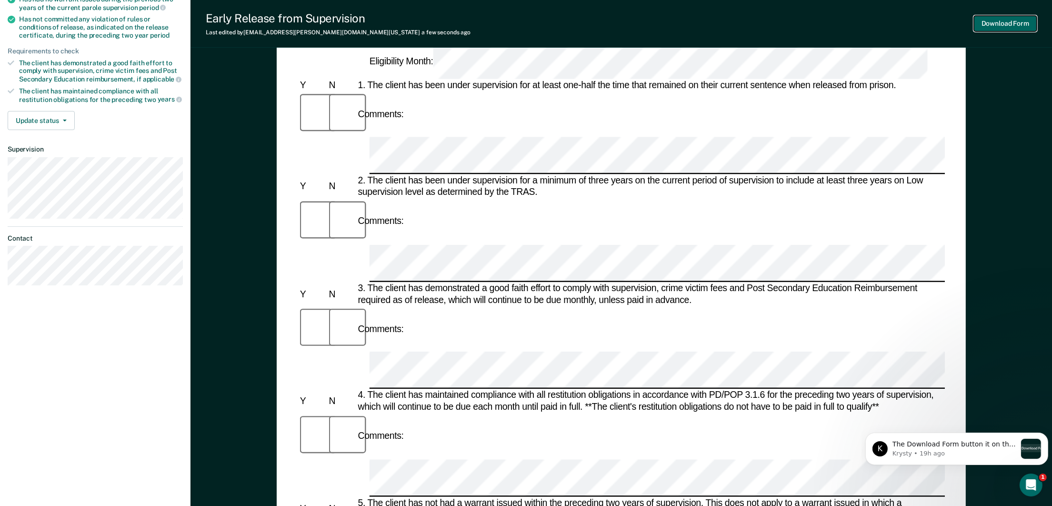
click at [1011, 20] on button "Download Form" at bounding box center [1005, 24] width 63 height 16
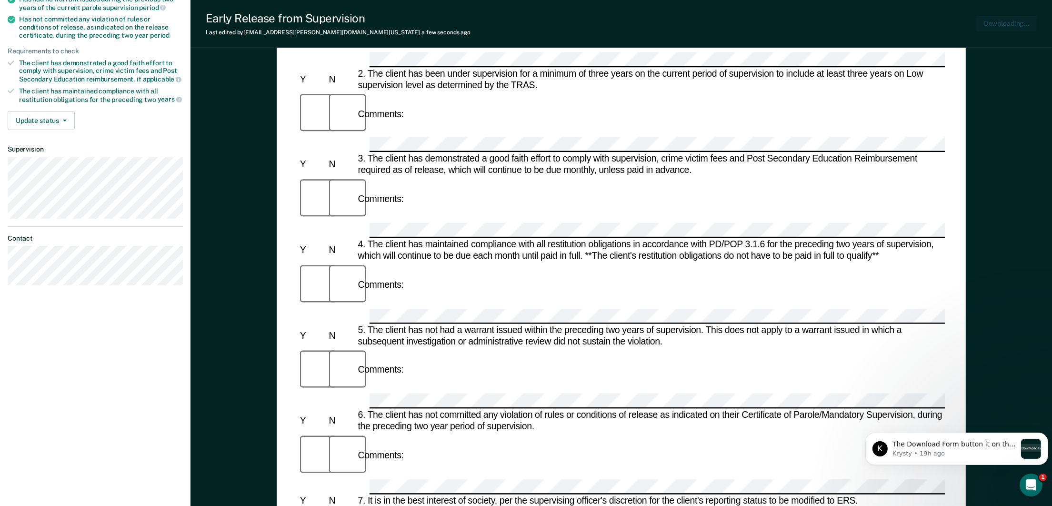
scroll to position [0, 0]
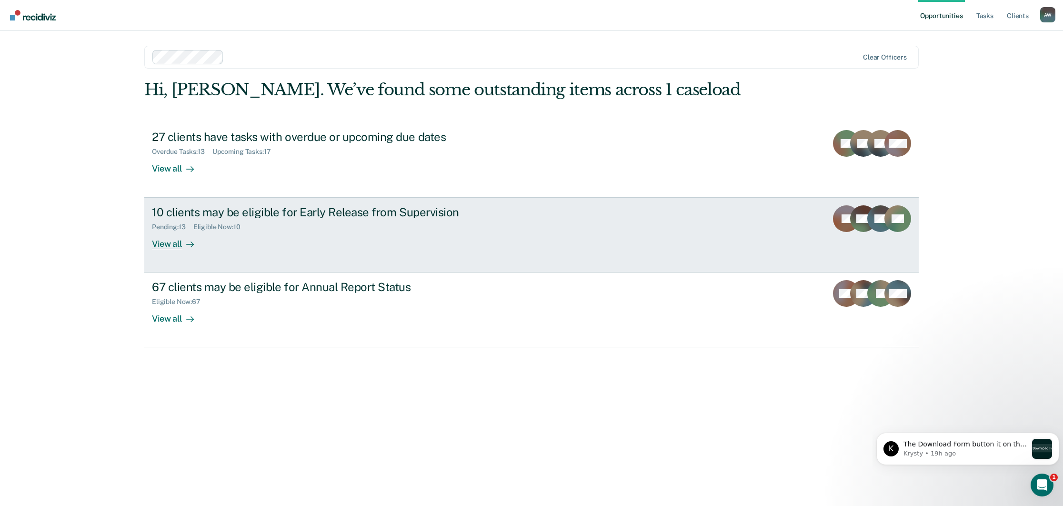
click at [265, 225] on div "Pending : 13 Eligible Now : 10" at bounding box center [319, 225] width 334 height 12
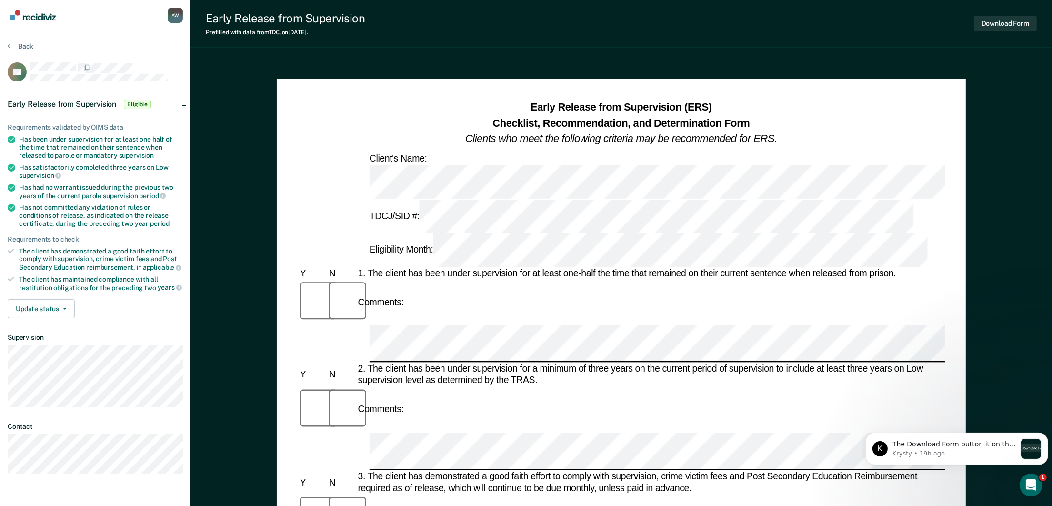
click at [420, 280] on div "Comments:" at bounding box center [621, 303] width 647 height 46
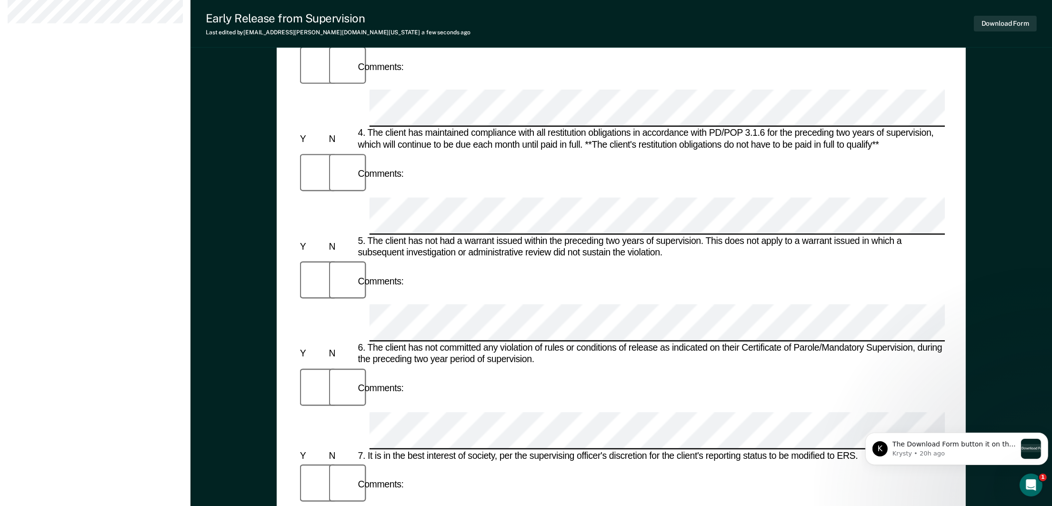
scroll to position [546, 0]
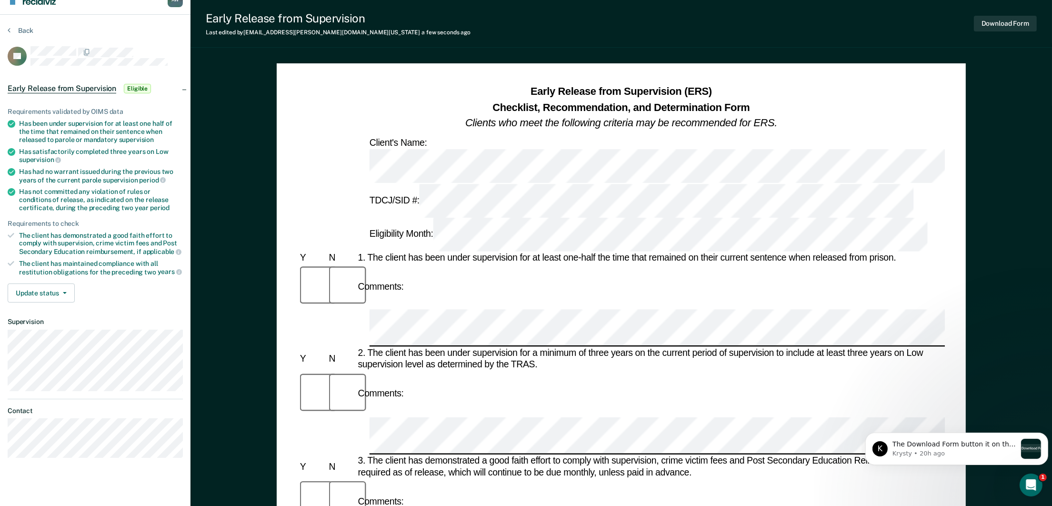
scroll to position [0, 0]
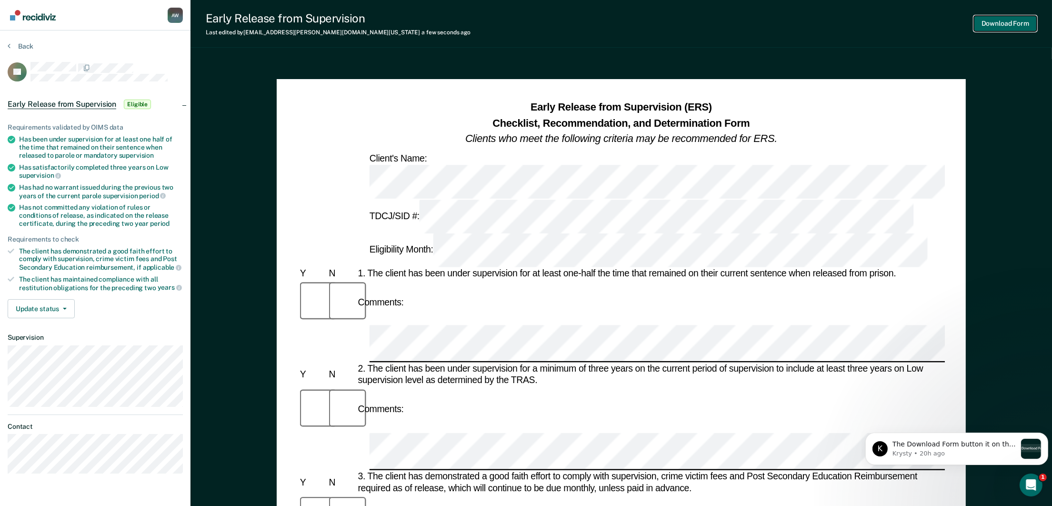
click at [1008, 22] on button "Download Form" at bounding box center [1005, 24] width 63 height 16
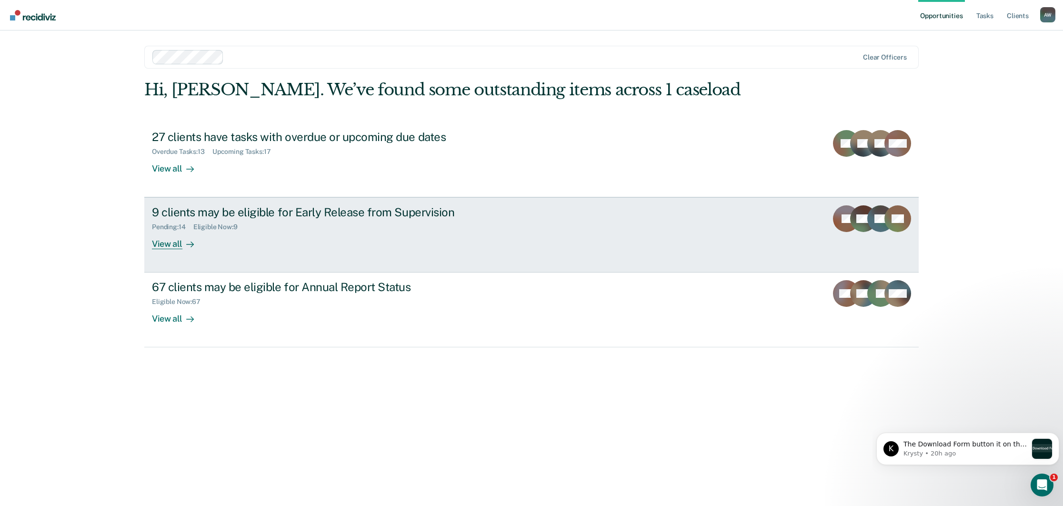
click at [405, 247] on div "9 clients may be eligible for Early Release from Supervision Pending : 14 Eligi…" at bounding box center [330, 227] width 357 height 44
